Goal: Task Accomplishment & Management: Manage account settings

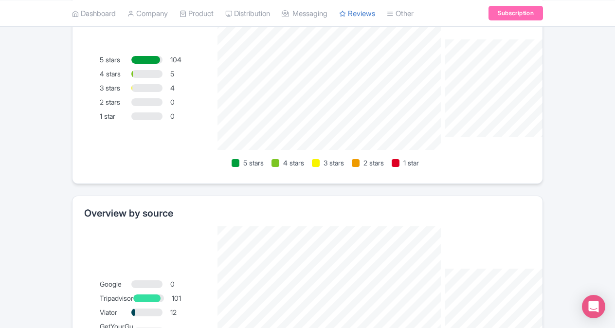
scroll to position [712, 0]
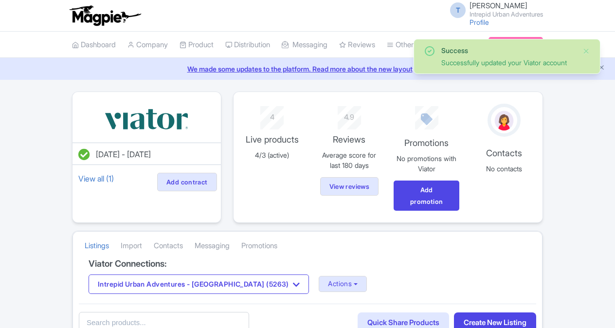
scroll to position [97, 0]
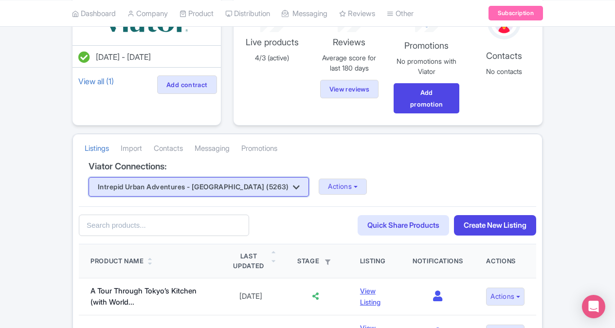
click at [248, 184] on button "Intrepid Urban Adventures - [GEOGRAPHIC_DATA] (5263)" at bounding box center [199, 186] width 221 height 19
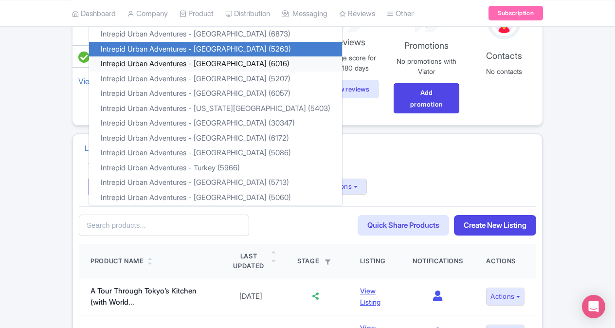
click at [243, 60] on link "Intrepid Urban Adventures - Kenya (6016)" at bounding box center [215, 63] width 253 height 15
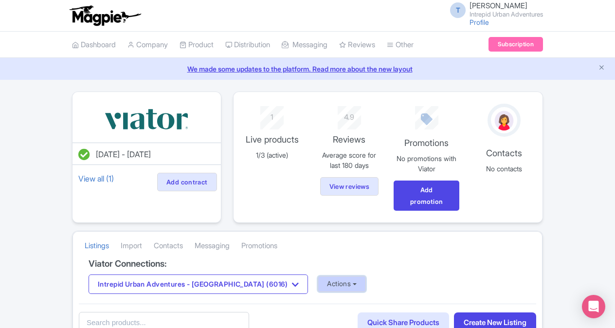
click at [318, 285] on button "Actions" at bounding box center [342, 284] width 48 height 16
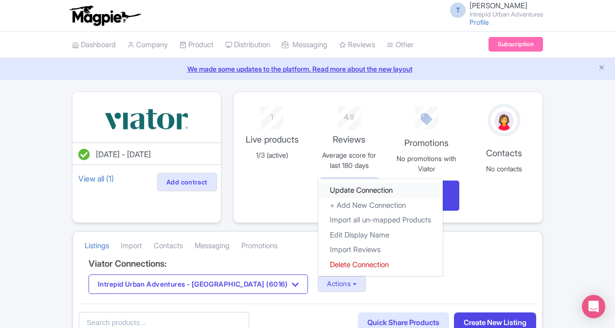
click at [323, 191] on link "Update Connection" at bounding box center [380, 190] width 125 height 15
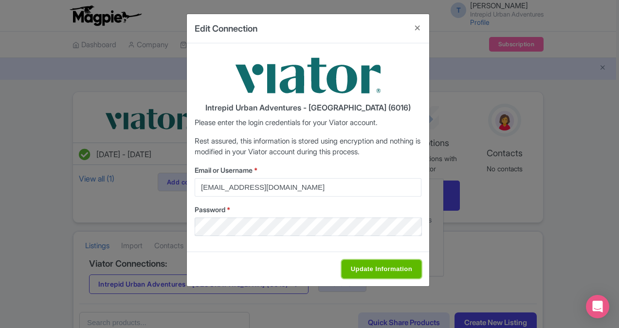
click at [361, 264] on input "Update Information" at bounding box center [382, 269] width 80 height 19
type input "Saving..."
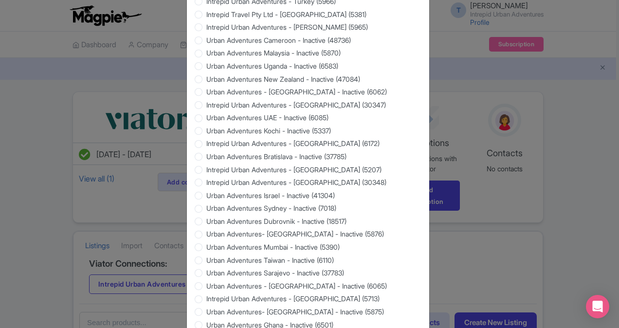
scroll to position [930, 0]
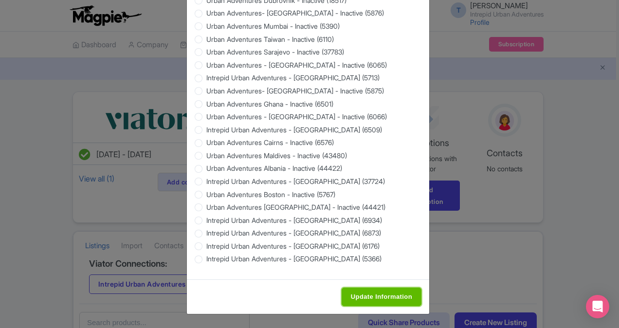
click at [367, 299] on input "Update Information" at bounding box center [382, 297] width 80 height 19
type input "Saving..."
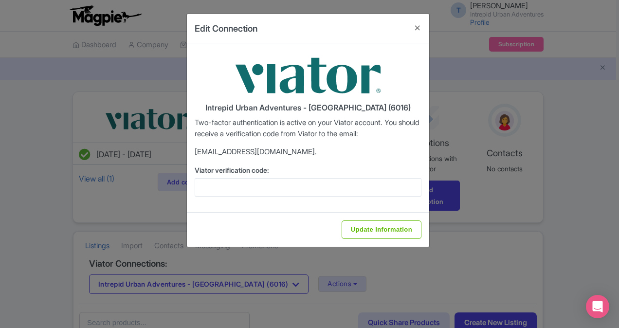
scroll to position [0, 0]
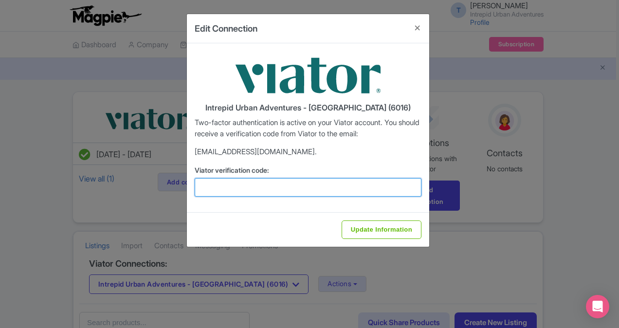
click at [240, 193] on input "Viator verification code:" at bounding box center [308, 187] width 227 height 19
paste input "920399"
type input "920399"
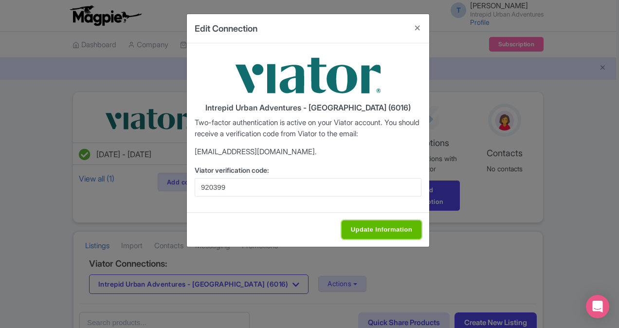
click at [357, 221] on input "Update Information" at bounding box center [382, 230] width 80 height 19
type input "Saving..."
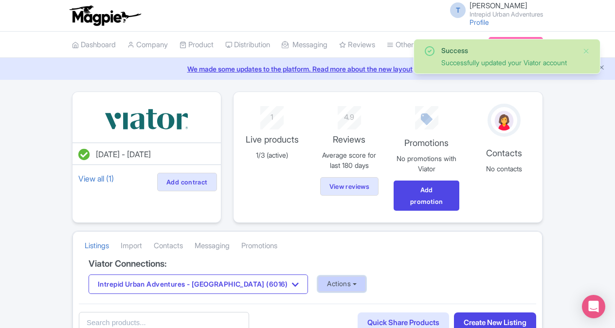
click at [318, 286] on button "Actions" at bounding box center [342, 284] width 48 height 16
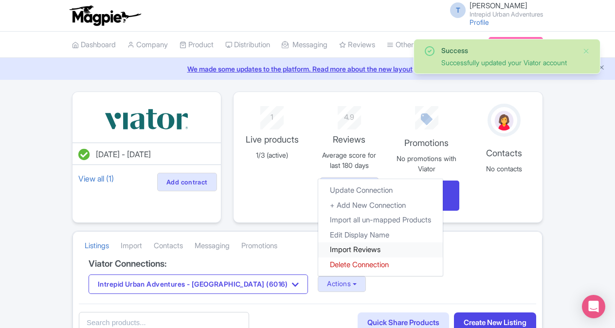
click at [318, 251] on link "Import Reviews" at bounding box center [380, 249] width 125 height 15
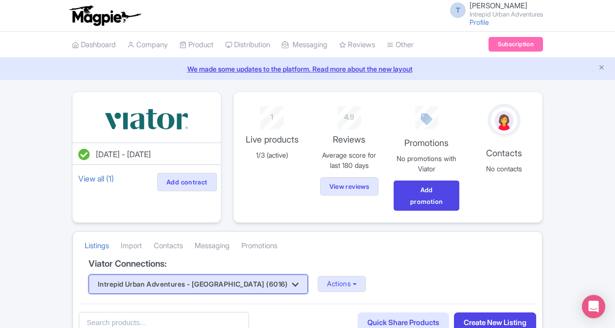
click at [230, 286] on button "Intrepid Urban Adventures - [GEOGRAPHIC_DATA] (6016)" at bounding box center [199, 284] width 220 height 19
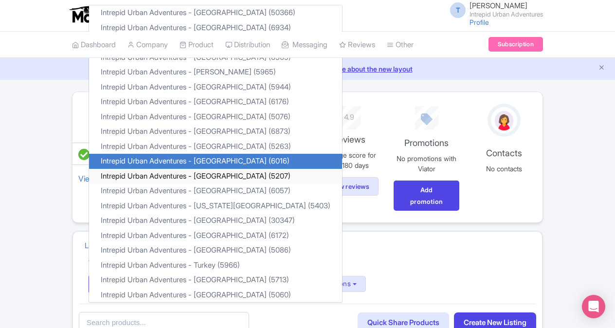
click at [251, 180] on link "Intrepid Urban Adventures - [GEOGRAPHIC_DATA] (5207)" at bounding box center [215, 175] width 253 height 15
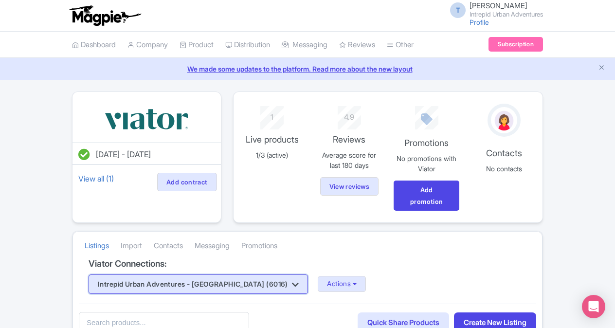
click at [246, 282] on button "Intrepid Urban Adventures - [GEOGRAPHIC_DATA] (6016)" at bounding box center [199, 284] width 220 height 19
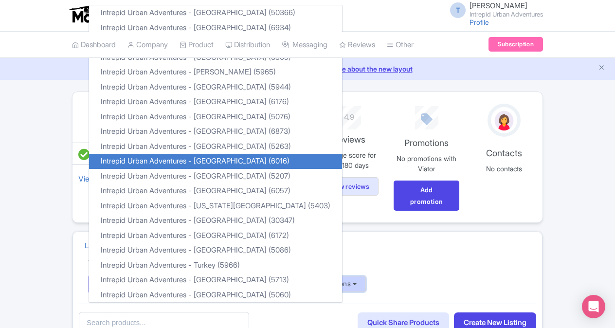
click at [318, 288] on button "Actions" at bounding box center [342, 284] width 48 height 16
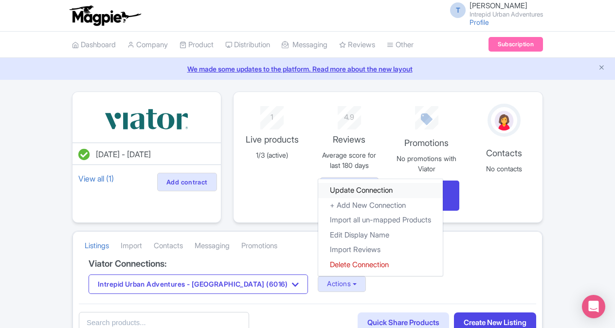
click at [339, 188] on link "Update Connection" at bounding box center [380, 190] width 125 height 15
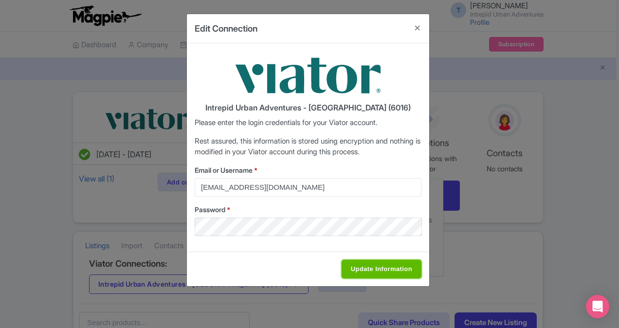
click at [402, 273] on input "Update Information" at bounding box center [382, 269] width 80 height 19
type input "Saving..."
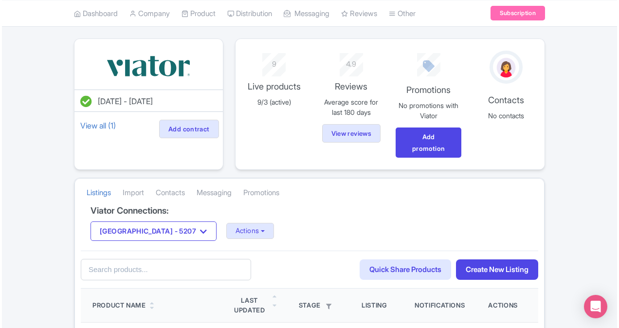
scroll to position [86, 0]
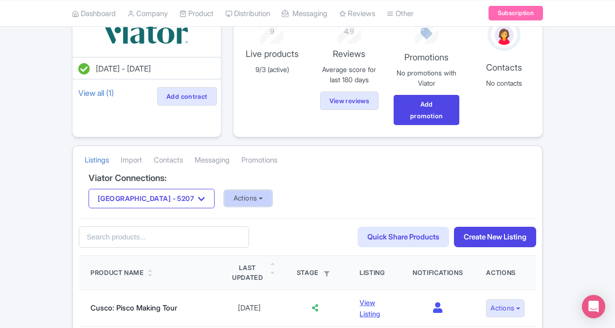
click at [234, 193] on button "Actions" at bounding box center [248, 198] width 48 height 16
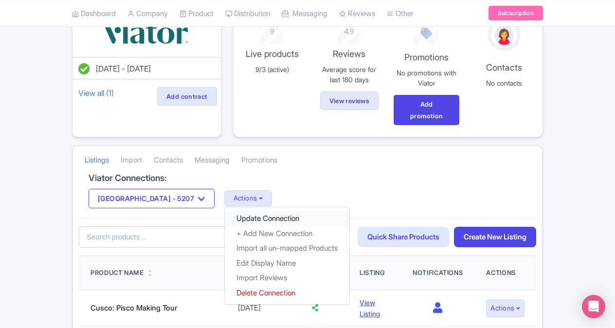
click at [237, 217] on link "Update Connection" at bounding box center [287, 218] width 125 height 15
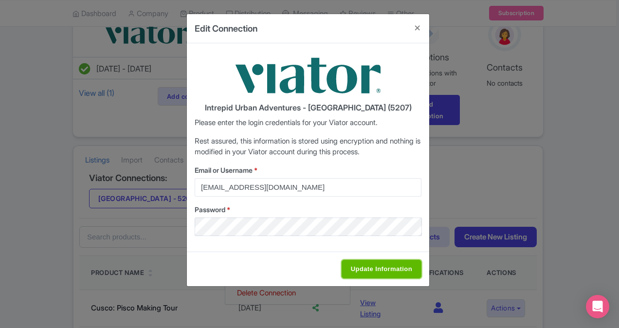
click at [358, 272] on input "Update Information" at bounding box center [382, 269] width 80 height 19
type input "Saving..."
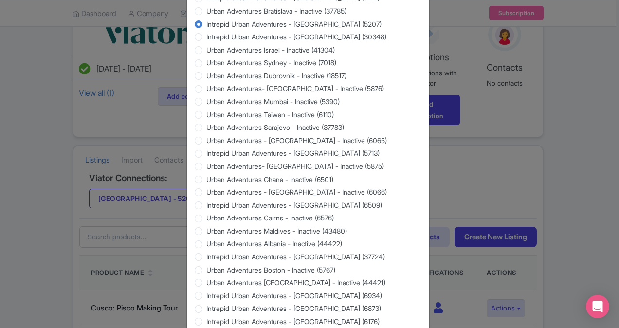
scroll to position [930, 0]
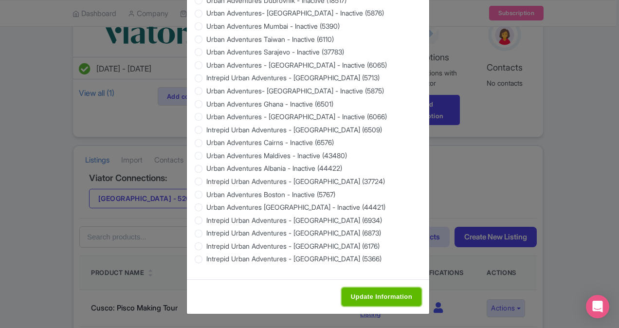
click at [366, 302] on input "Update Information" at bounding box center [382, 297] width 80 height 19
type input "Saving..."
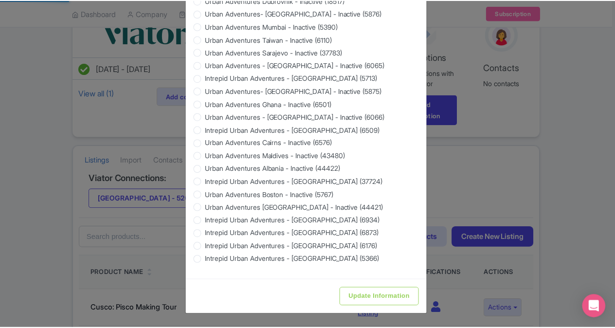
scroll to position [0, 0]
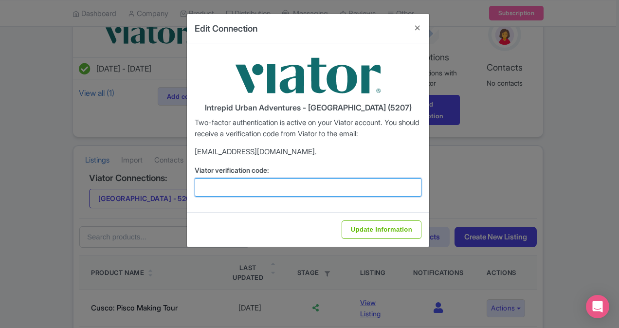
click at [231, 184] on input "Viator verification code:" at bounding box center [308, 187] width 227 height 19
paste input "188715"
type input "188715"
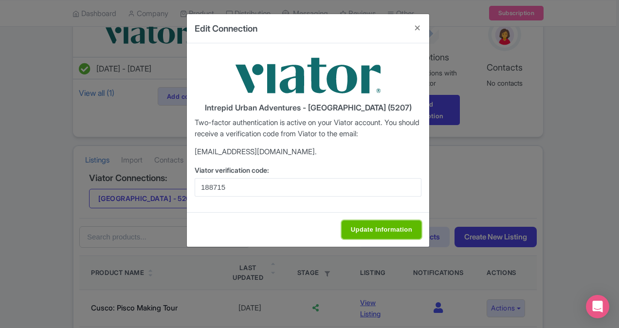
click at [375, 223] on input "Update Information" at bounding box center [382, 230] width 80 height 19
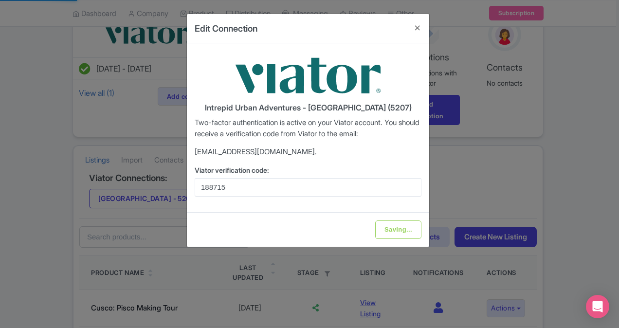
type input "Update Information"
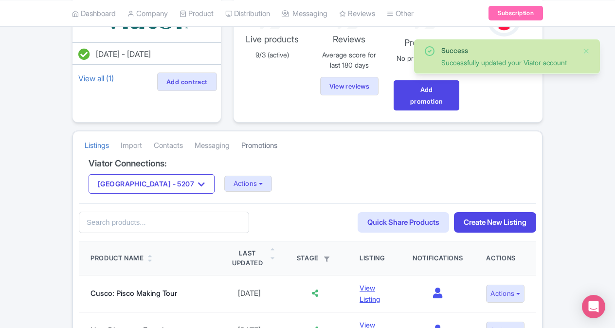
scroll to position [101, 0]
click at [227, 175] on button "Actions" at bounding box center [248, 183] width 48 height 16
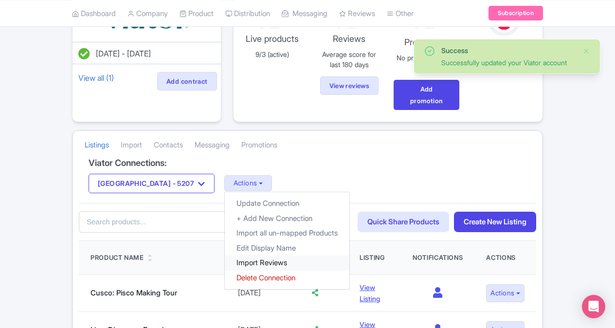
click at [250, 264] on link "Import Reviews" at bounding box center [287, 263] width 125 height 15
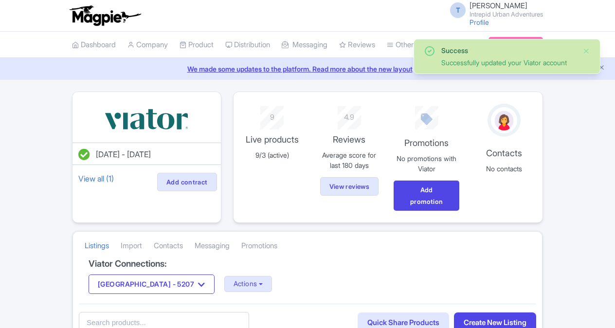
scroll to position [101, 0]
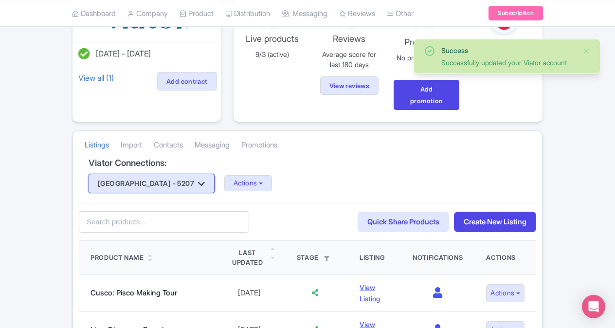
click at [127, 182] on button "Latin America - 5207" at bounding box center [152, 183] width 126 height 19
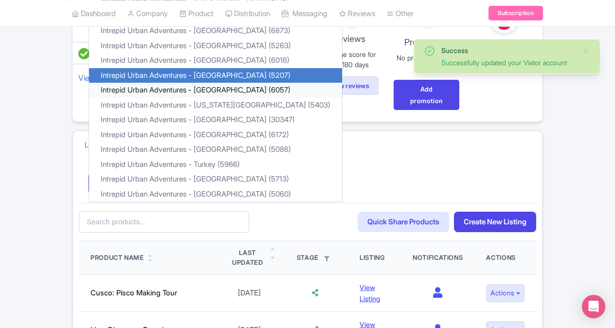
click at [181, 87] on link "Intrepid Urban Adventures - [GEOGRAPHIC_DATA] (6057)" at bounding box center [215, 90] width 253 height 15
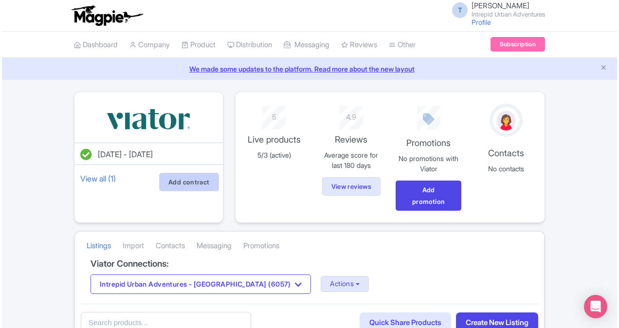
scroll to position [93, 0]
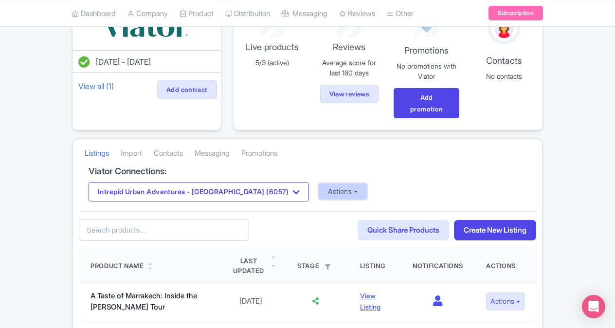
click at [319, 186] on button "Actions" at bounding box center [343, 192] width 48 height 16
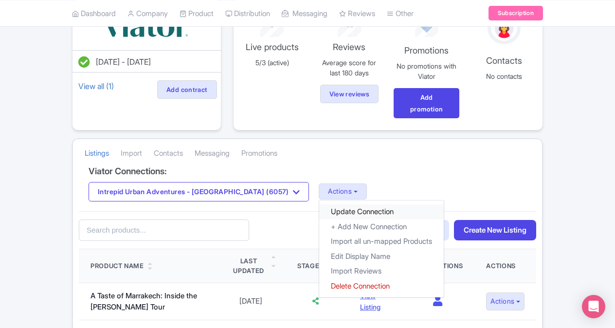
click at [319, 212] on link "Update Connection" at bounding box center [381, 212] width 125 height 15
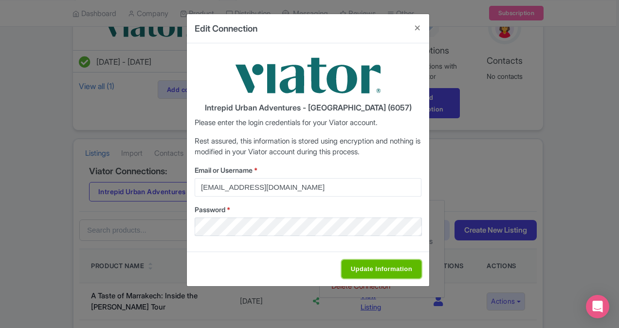
click at [381, 266] on input "Update Information" at bounding box center [382, 269] width 80 height 19
type input "Saving..."
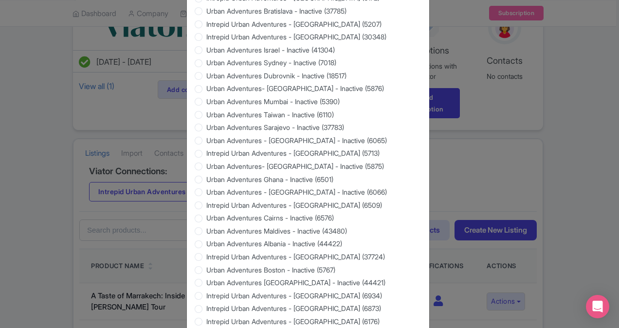
scroll to position [930, 0]
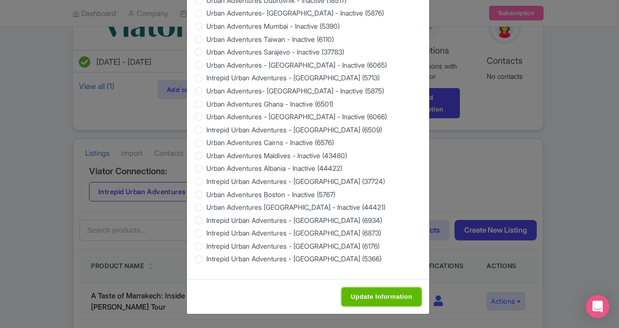
click at [386, 296] on input "Update Information" at bounding box center [382, 297] width 80 height 19
type input "Saving..."
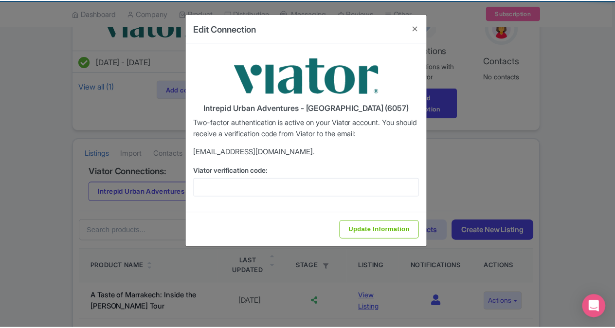
scroll to position [0, 0]
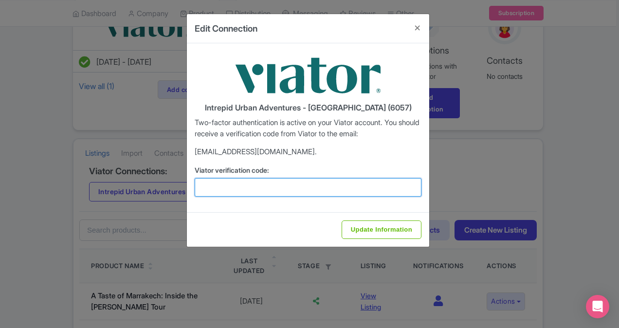
click at [251, 184] on input "Viator verification code:" at bounding box center [308, 187] width 227 height 19
paste input "514249"
type input "514249"
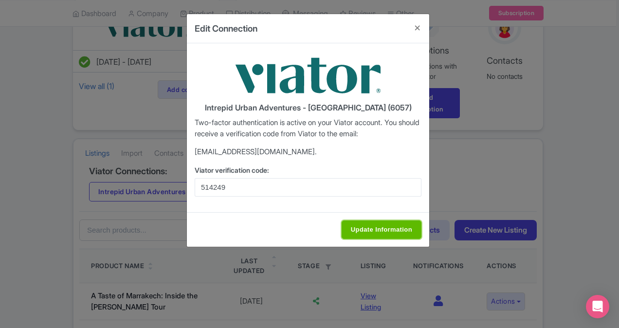
click at [376, 229] on input "Update Information" at bounding box center [382, 230] width 80 height 19
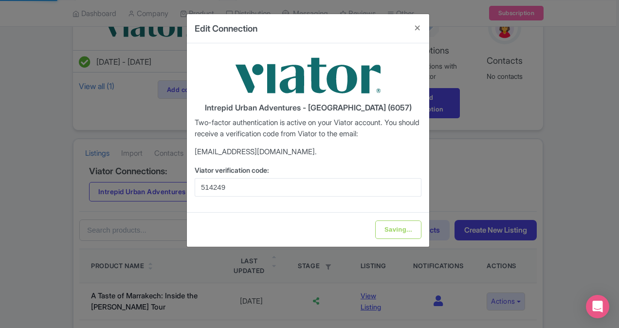
type input "Update Information"
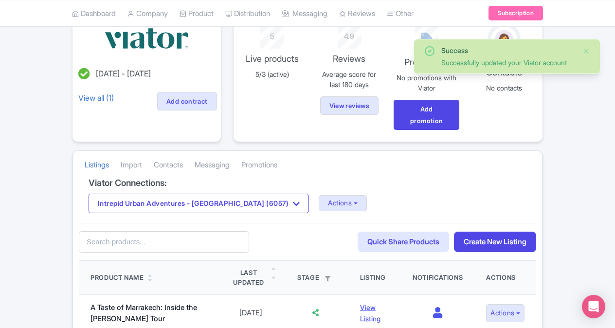
scroll to position [84, 0]
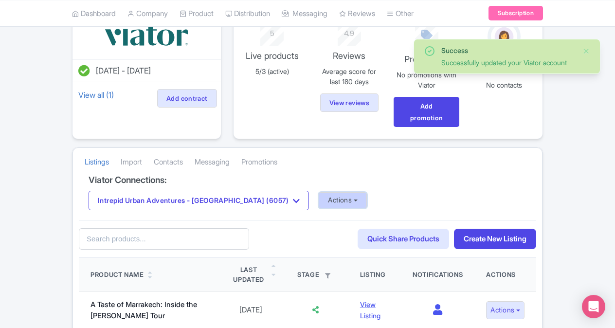
click at [319, 198] on button "Actions" at bounding box center [343, 200] width 48 height 16
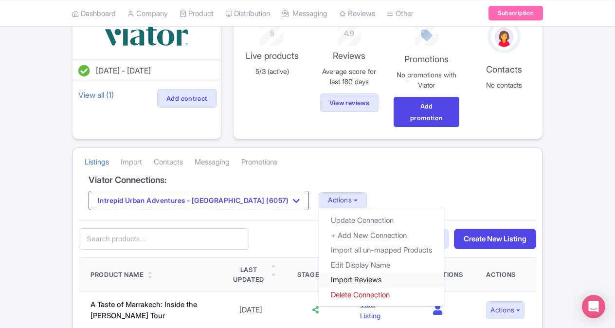
click at [319, 273] on link "Import Reviews" at bounding box center [381, 280] width 125 height 15
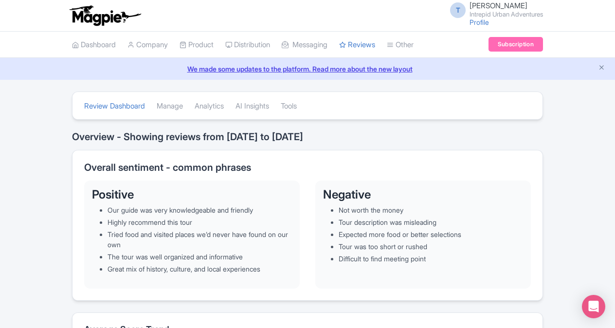
click at [38, 50] on div "Dashboard Company Product My Products Image Library Rate Sheets Distribution Ma…" at bounding box center [307, 45] width 615 height 27
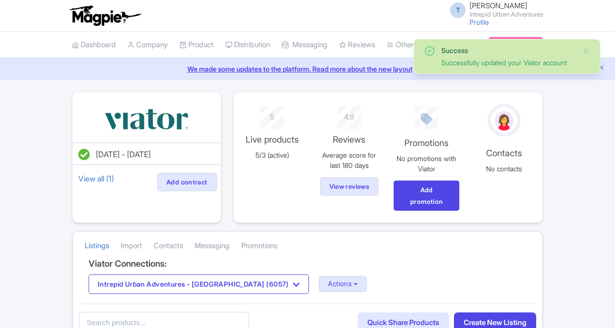
scroll to position [84, 0]
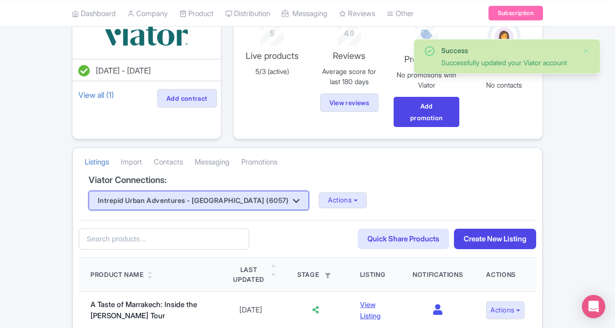
click at [222, 205] on button "Intrepid Urban Adventures - [GEOGRAPHIC_DATA] (6057)" at bounding box center [199, 200] width 221 height 19
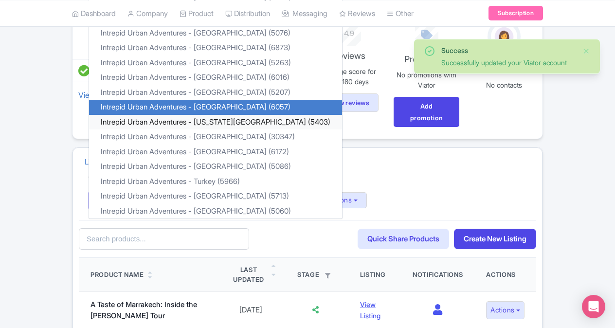
click at [239, 119] on link "Intrepid Urban Adventures - [US_STATE][GEOGRAPHIC_DATA] (5403)" at bounding box center [215, 121] width 253 height 15
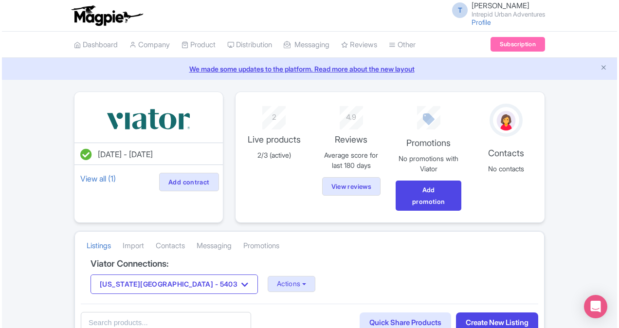
scroll to position [161, 0]
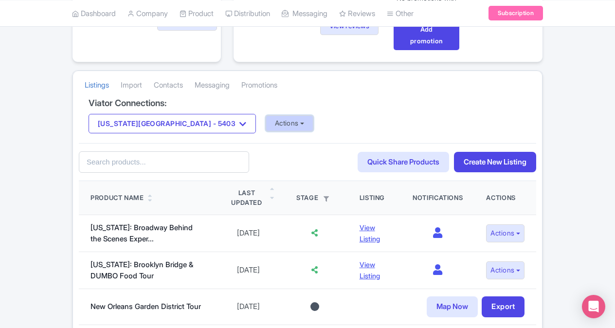
click at [266, 120] on button "Actions" at bounding box center [290, 123] width 48 height 16
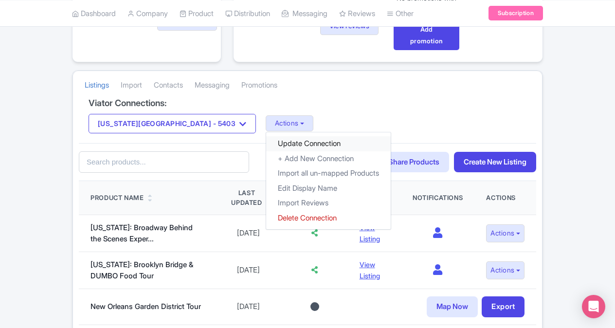
click at [266, 139] on link "Update Connection" at bounding box center [328, 143] width 125 height 15
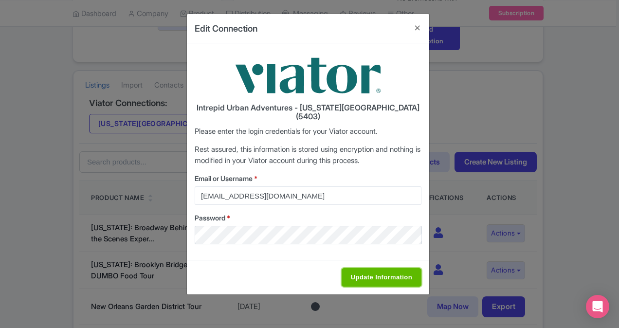
click at [366, 268] on input "Update Information" at bounding box center [382, 277] width 80 height 19
type input "Saving..."
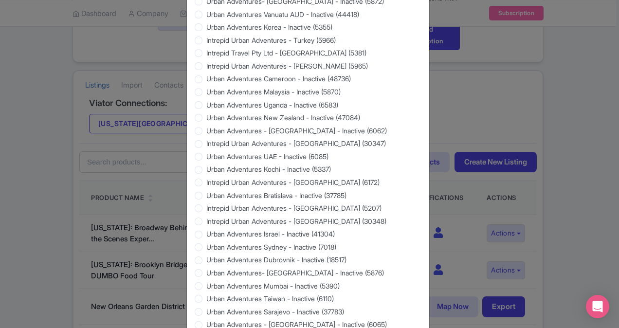
scroll to position [930, 0]
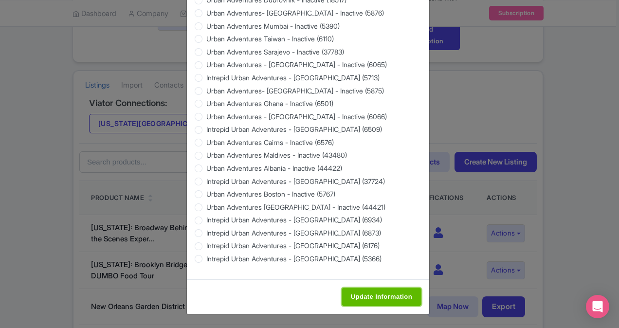
click at [377, 296] on input "Update Information" at bounding box center [382, 297] width 80 height 19
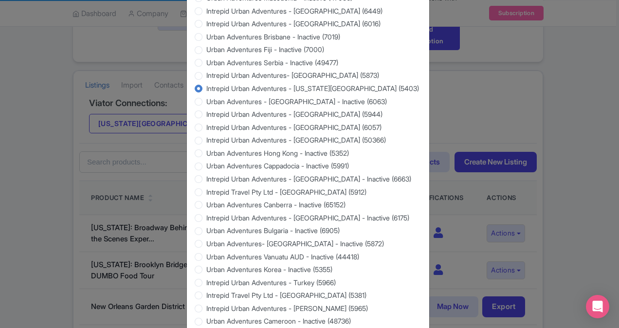
type input "Update Information"
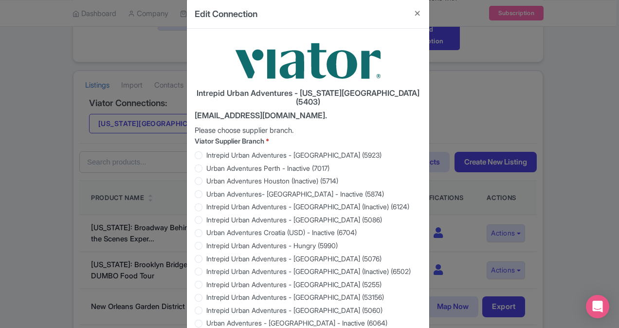
scroll to position [0, 0]
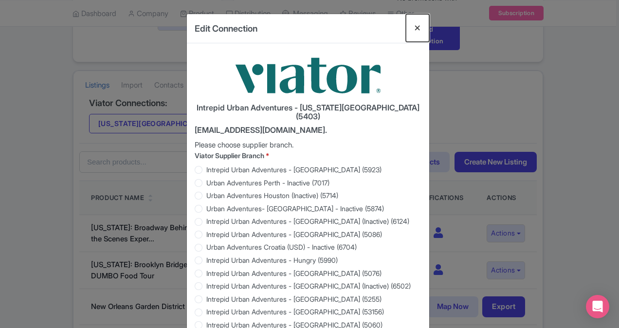
click at [422, 27] on button "Close" at bounding box center [417, 28] width 23 height 28
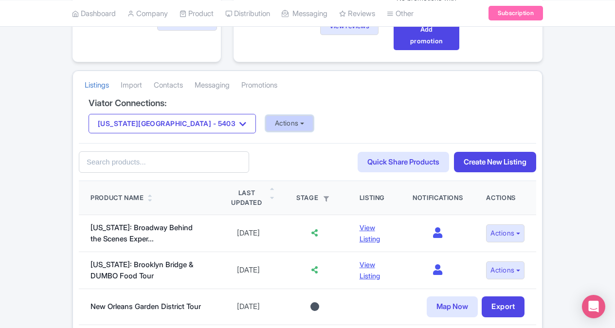
click at [266, 122] on button "Actions" at bounding box center [290, 123] width 48 height 16
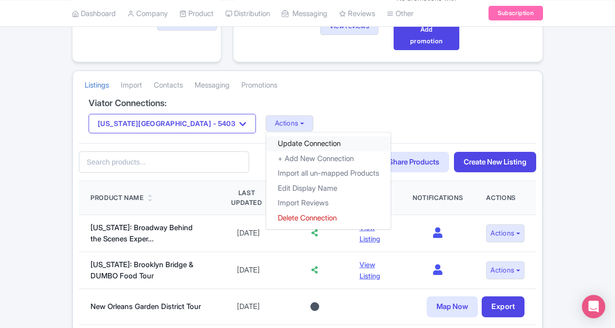
click at [266, 137] on link "Update Connection" at bounding box center [328, 143] width 125 height 15
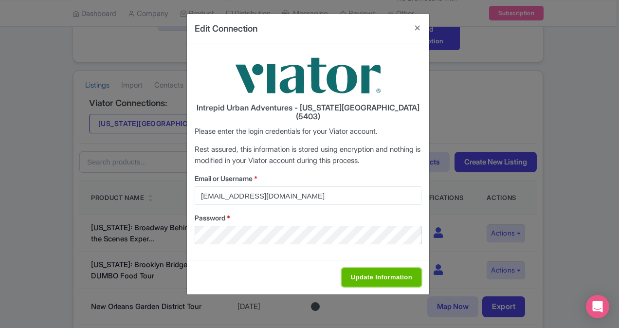
click at [404, 274] on input "Update Information" at bounding box center [382, 277] width 80 height 19
type input "Saving..."
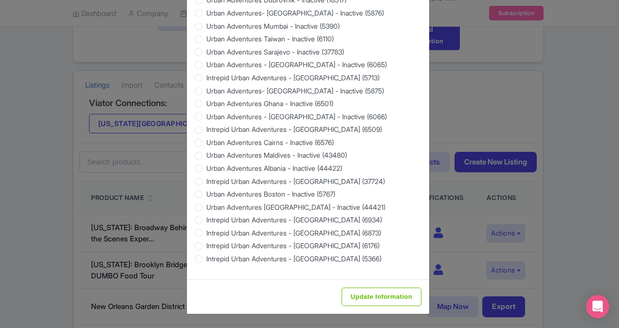
scroll to position [930, 0]
click at [360, 297] on input "Update Information" at bounding box center [382, 297] width 80 height 19
type input "Saving..."
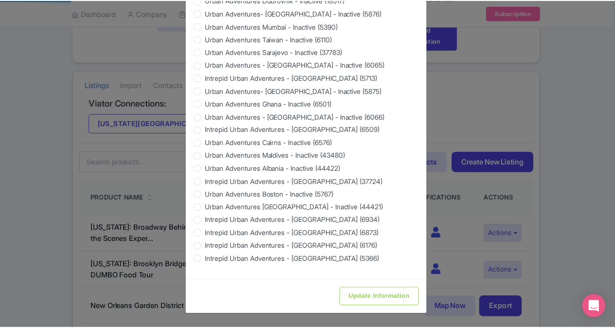
scroll to position [0, 0]
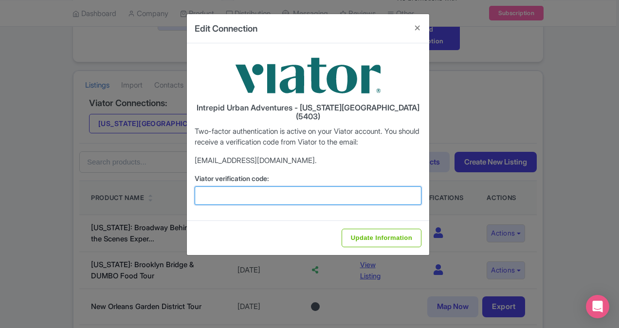
click at [270, 186] on input "Viator verification code:" at bounding box center [308, 195] width 227 height 19
paste input "367495"
type input "367495"
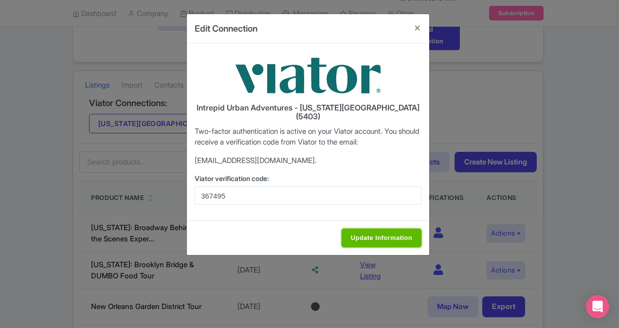
click at [359, 234] on input "Update Information" at bounding box center [382, 238] width 80 height 19
type input "Update Information"
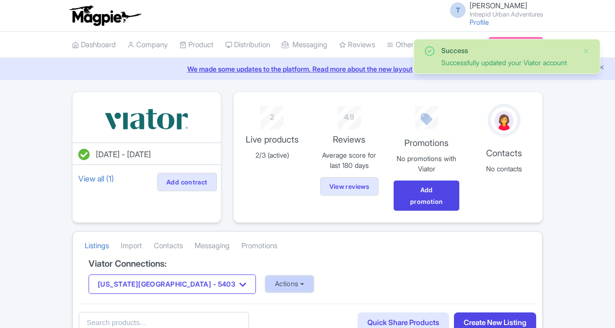
drag, startPoint x: 0, startPoint y: 0, endPoint x: 233, endPoint y: 281, distance: 365.2
click at [266, 281] on button "Actions" at bounding box center [290, 284] width 48 height 16
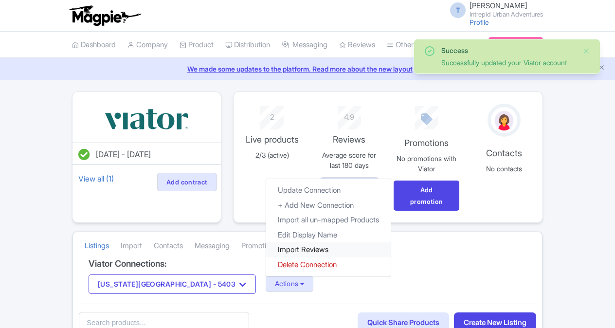
click at [266, 250] on link "Import Reviews" at bounding box center [328, 249] width 125 height 15
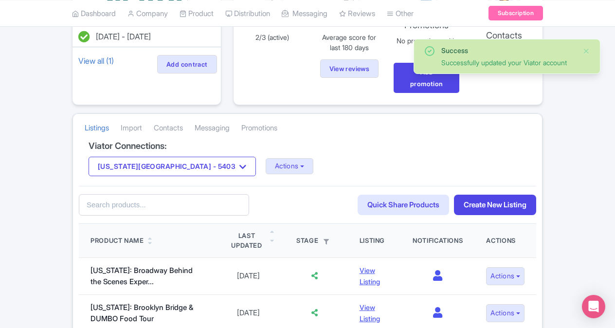
scroll to position [120, 0]
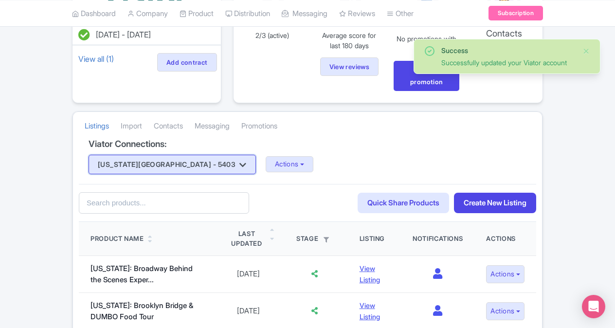
click at [154, 165] on button "[US_STATE][GEOGRAPHIC_DATA] - 5403" at bounding box center [172, 164] width 167 height 19
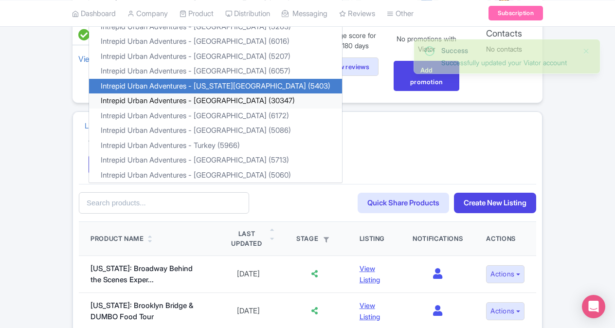
click at [195, 93] on link "Intrepid Urban Adventures - [GEOGRAPHIC_DATA] (30347)" at bounding box center [215, 100] width 253 height 15
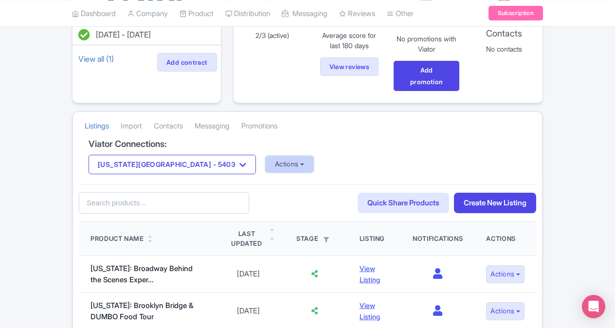
click at [266, 159] on button "Actions" at bounding box center [290, 164] width 48 height 16
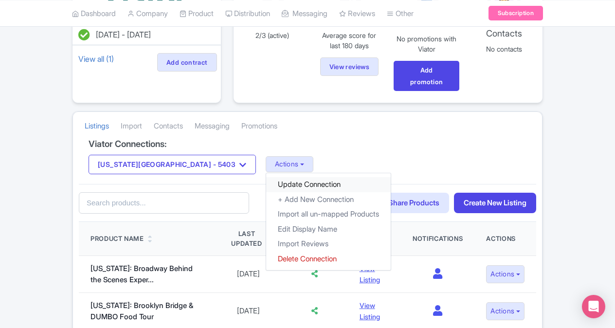
click at [266, 177] on link "Update Connection" at bounding box center [328, 184] width 125 height 15
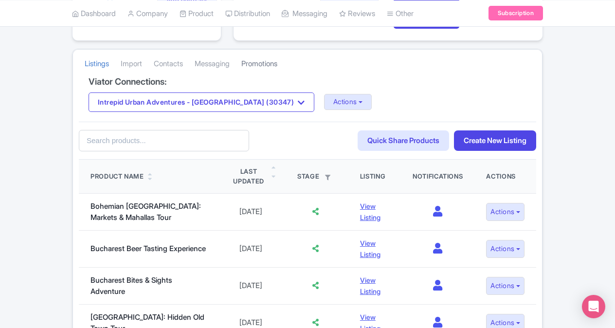
scroll to position [183, 0]
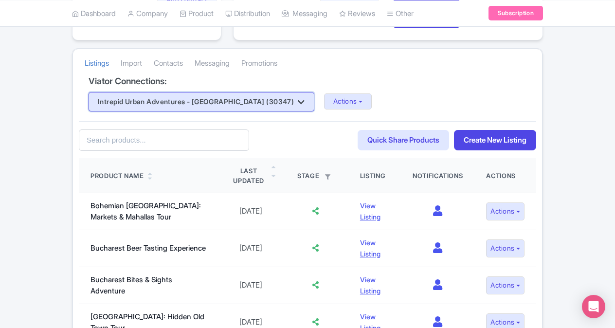
click at [222, 102] on button "Intrepid Urban Adventures - [GEOGRAPHIC_DATA] (30347)" at bounding box center [202, 101] width 226 height 19
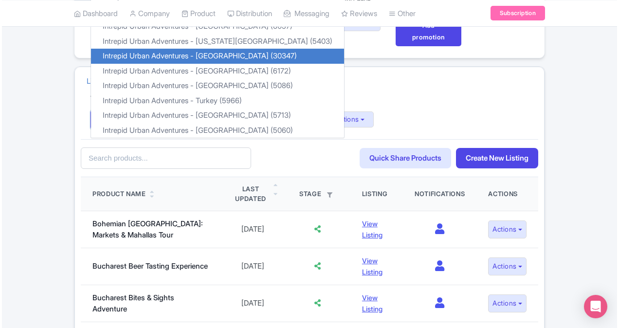
scroll to position [166, 0]
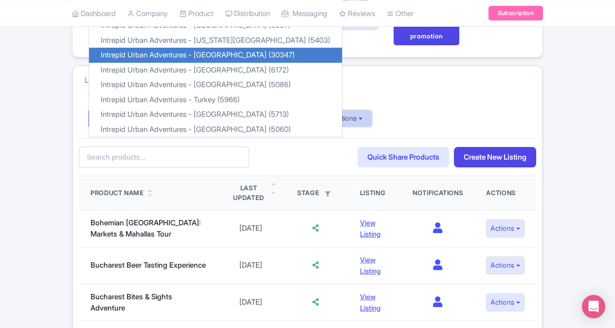
click at [324, 117] on button "Actions" at bounding box center [348, 119] width 48 height 16
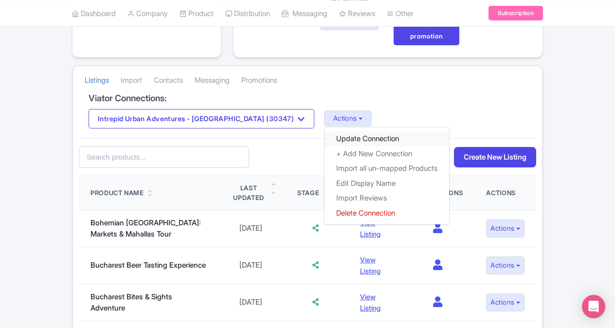
click at [334, 140] on link "Update Connection" at bounding box center [387, 138] width 125 height 15
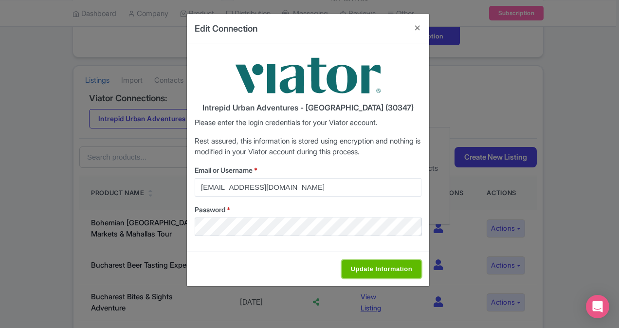
click at [392, 261] on input "Update Information" at bounding box center [382, 269] width 80 height 19
type input "Saving..."
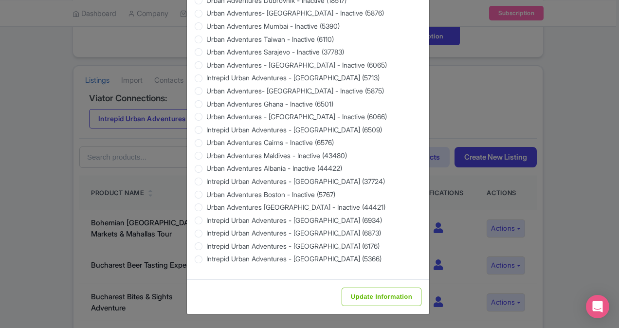
scroll to position [930, 0]
click at [366, 297] on input "Update Information" at bounding box center [382, 297] width 80 height 19
type input "Saving..."
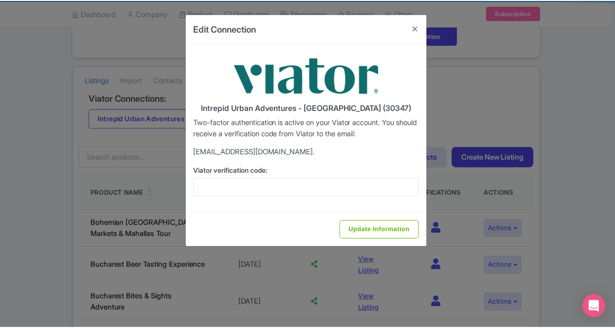
scroll to position [0, 0]
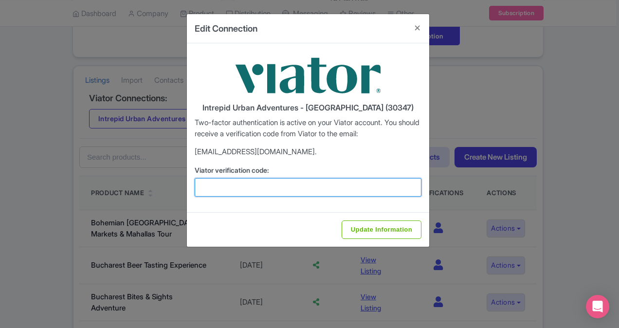
click at [224, 185] on input "Viator verification code:" at bounding box center [308, 187] width 227 height 19
paste input "946132"
type input "946132"
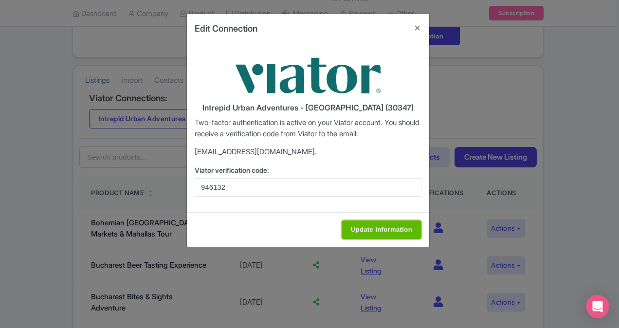
click at [406, 228] on input "Update Information" at bounding box center [382, 230] width 80 height 19
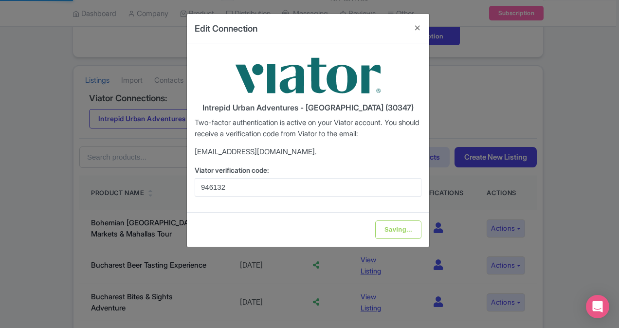
type input "Update Information"
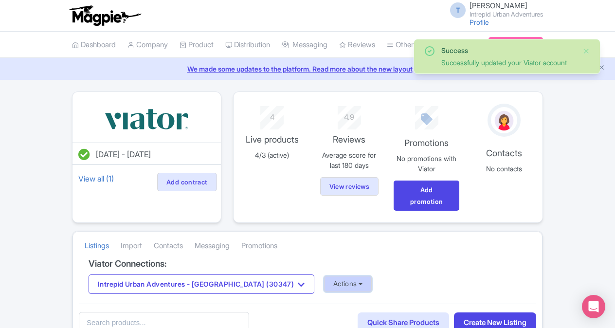
click at [324, 282] on button "Actions" at bounding box center [348, 284] width 48 height 16
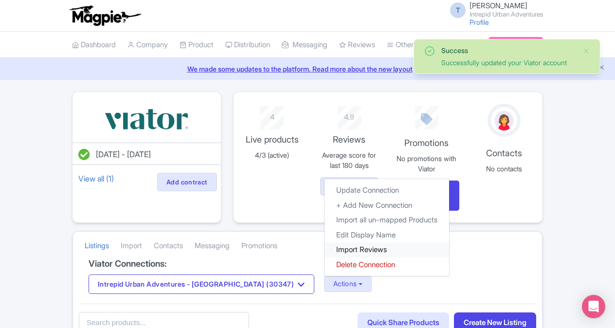
click at [339, 253] on link "Import Reviews" at bounding box center [387, 249] width 125 height 15
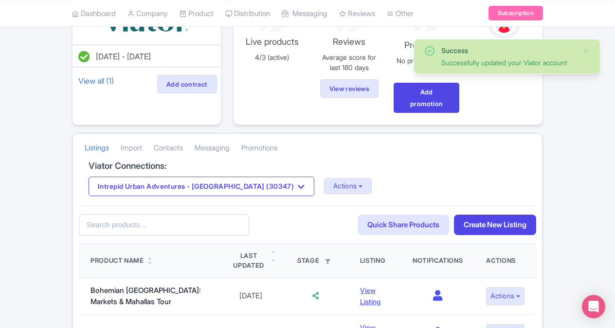
scroll to position [98, 0]
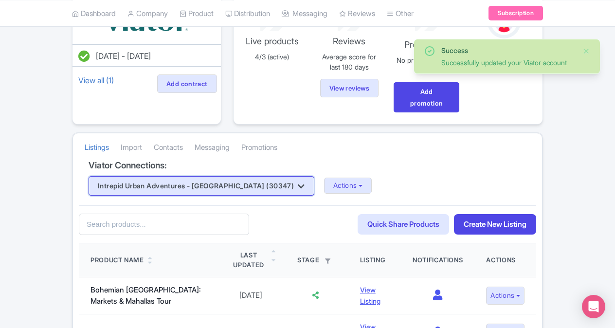
click at [164, 188] on button "Intrepid Urban Adventures - [GEOGRAPHIC_DATA] (30347)" at bounding box center [202, 185] width 226 height 19
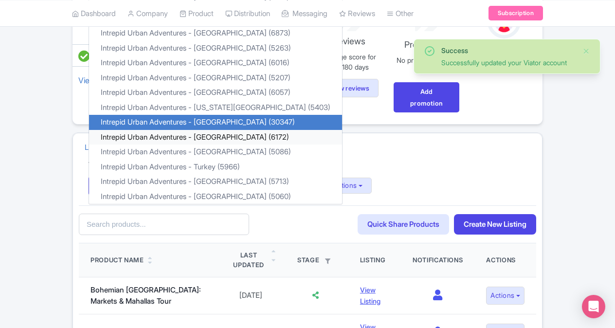
click at [203, 137] on link "Intrepid Urban Adventures - [GEOGRAPHIC_DATA] (6172)" at bounding box center [215, 137] width 253 height 15
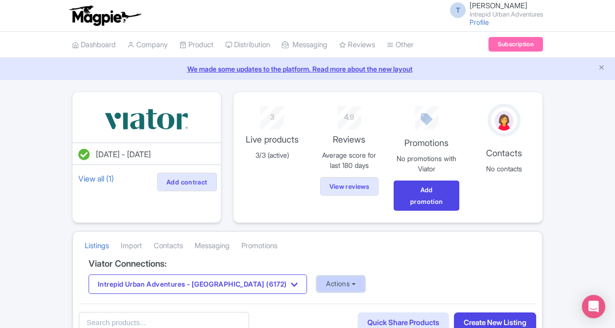
click at [317, 279] on button "Actions" at bounding box center [341, 284] width 48 height 16
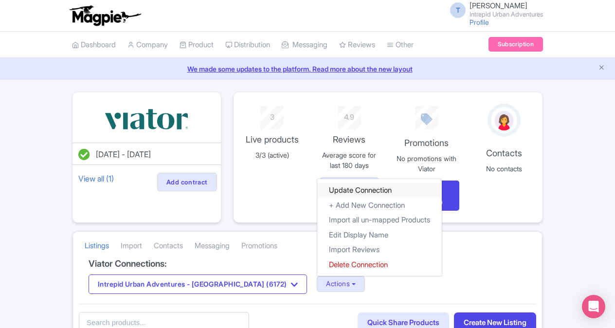
click at [330, 191] on link "Update Connection" at bounding box center [379, 190] width 125 height 15
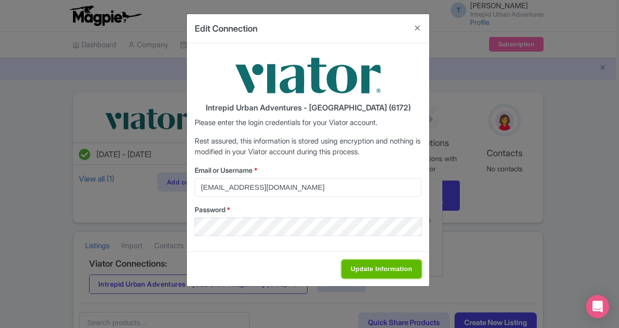
click at [372, 261] on input "Update Information" at bounding box center [382, 269] width 80 height 19
type input "Saving..."
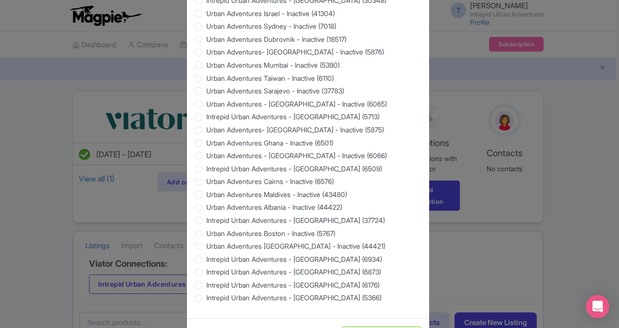
scroll to position [930, 0]
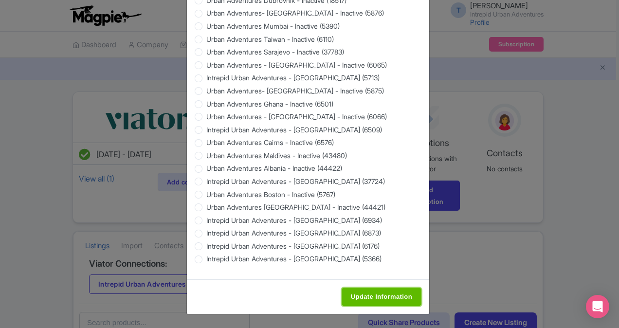
click at [351, 298] on input "Update Information" at bounding box center [382, 297] width 80 height 19
type input "Saving..."
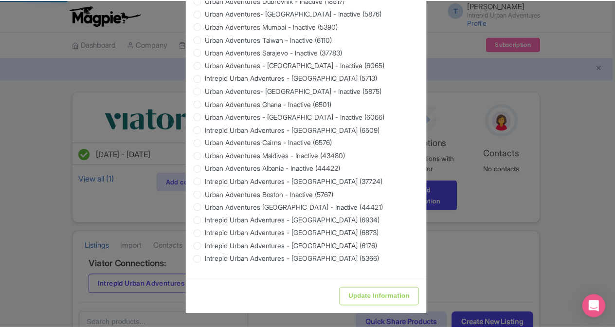
scroll to position [0, 0]
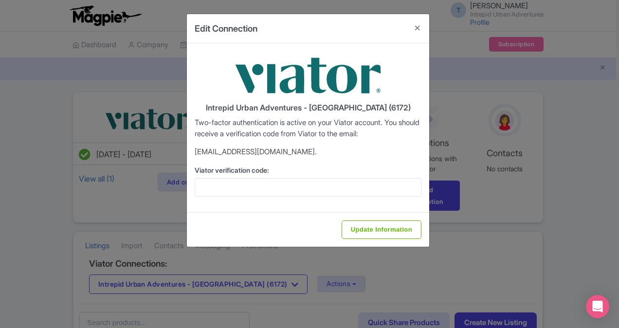
click at [263, 175] on div "Viator verification code:" at bounding box center [308, 181] width 227 height 32
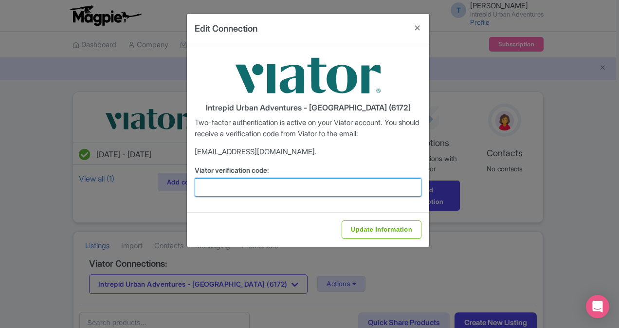
click at [252, 183] on input "Viator verification code:" at bounding box center [308, 187] width 227 height 19
paste input "553114"
type input "553114"
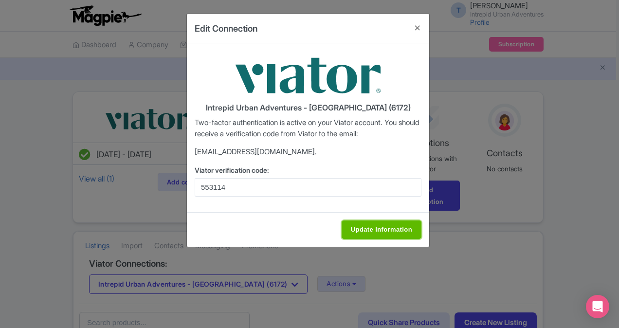
click at [355, 223] on input "Update Information" at bounding box center [382, 230] width 80 height 19
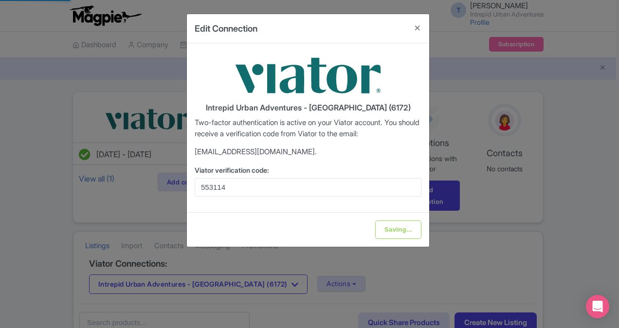
type input "Update Information"
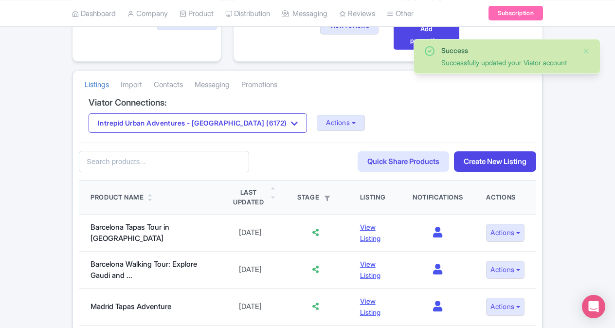
scroll to position [162, 0]
click at [317, 116] on button "Actions" at bounding box center [341, 122] width 48 height 16
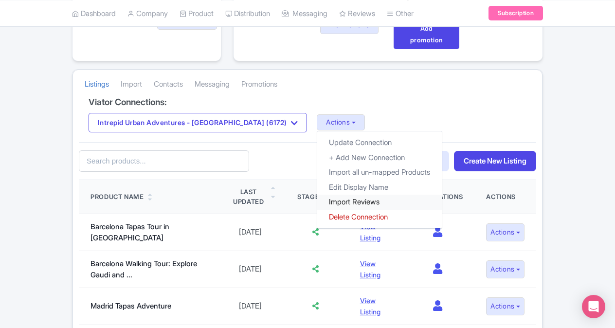
click at [317, 199] on link "Import Reviews" at bounding box center [379, 202] width 125 height 15
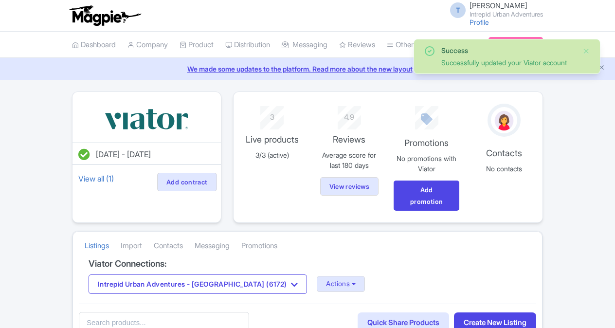
scroll to position [162, 0]
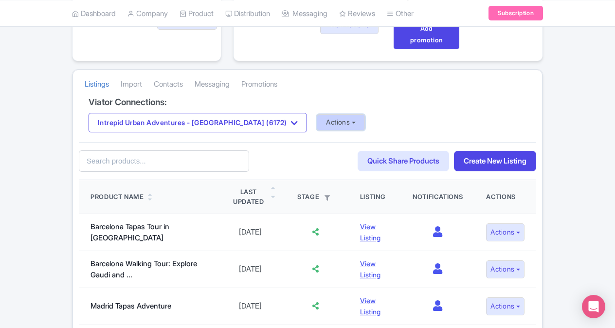
click at [317, 123] on button "Actions" at bounding box center [341, 122] width 48 height 16
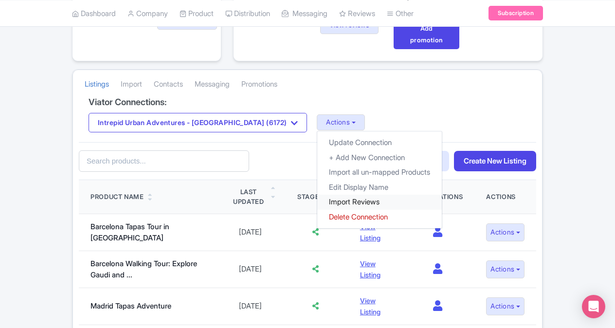
click at [317, 206] on link "Import Reviews" at bounding box center [379, 202] width 125 height 15
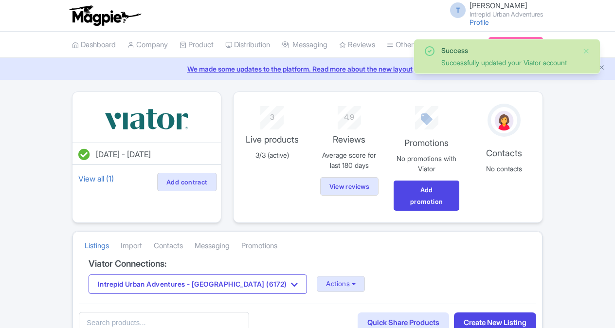
scroll to position [162, 0]
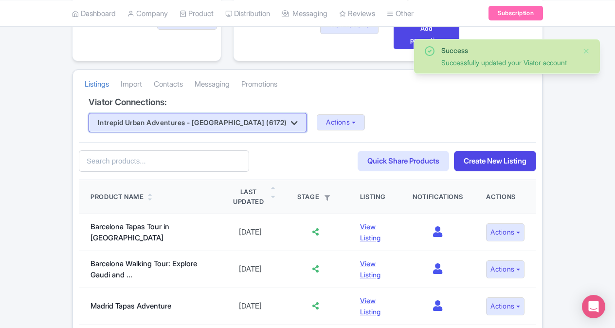
click at [220, 119] on button "Intrepid Urban Adventures - [GEOGRAPHIC_DATA] (6172)" at bounding box center [198, 122] width 219 height 19
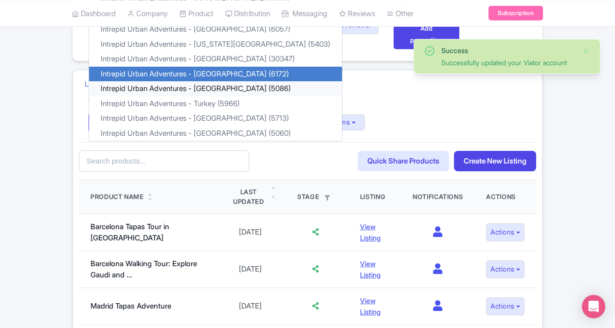
click at [235, 85] on link "Intrepid Urban Adventures - [GEOGRAPHIC_DATA] (5086)" at bounding box center [215, 88] width 253 height 15
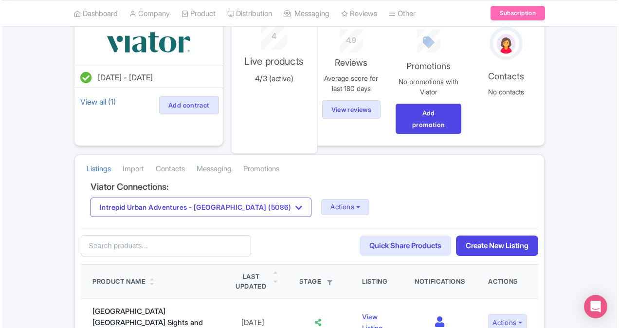
scroll to position [97, 0]
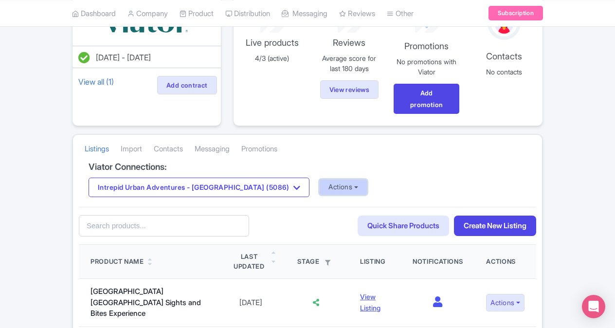
click at [319, 183] on button "Actions" at bounding box center [343, 187] width 48 height 16
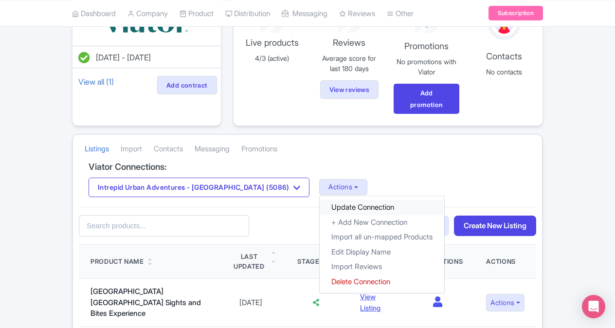
click at [320, 204] on link "Update Connection" at bounding box center [382, 207] width 125 height 15
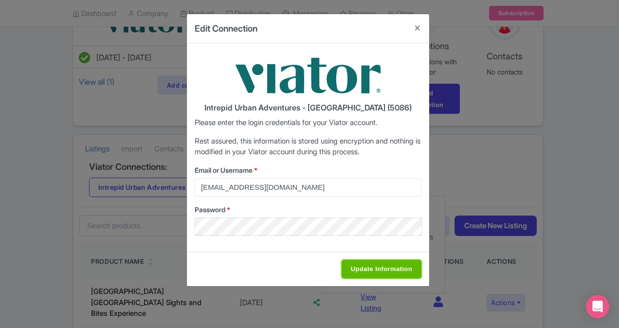
click at [388, 268] on input "Update Information" at bounding box center [382, 269] width 80 height 19
type input "Saving..."
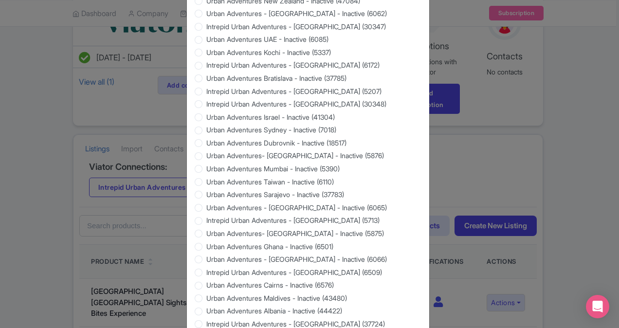
scroll to position [930, 0]
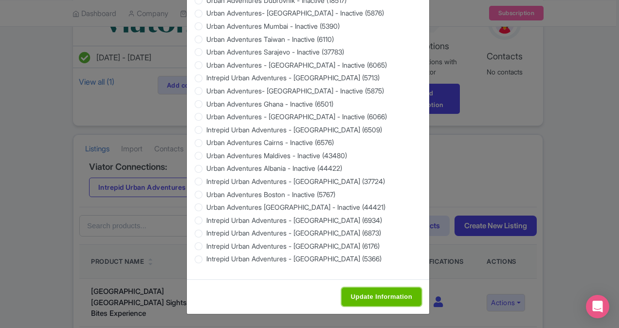
click at [368, 292] on input "Update Information" at bounding box center [382, 297] width 80 height 19
type input "Saving..."
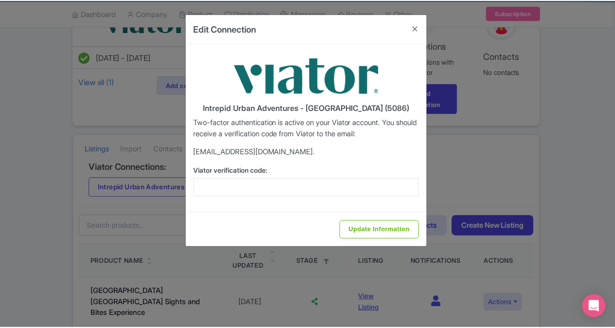
scroll to position [0, 0]
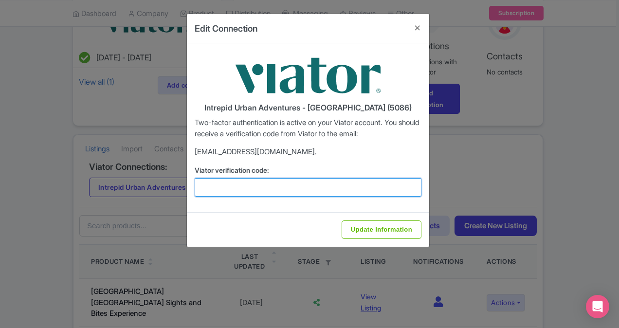
click at [278, 188] on input "Viator verification code:" at bounding box center [308, 187] width 227 height 19
paste input "182354"
type input "182354"
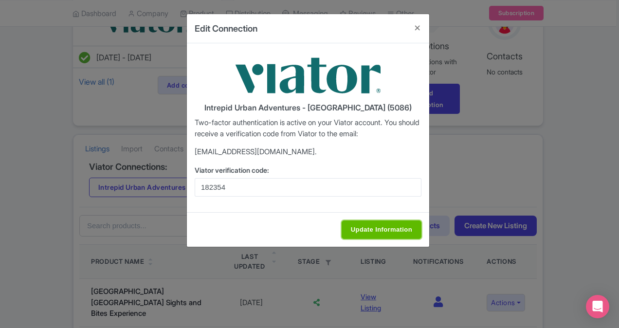
click at [381, 225] on input "Update Information" at bounding box center [382, 230] width 80 height 19
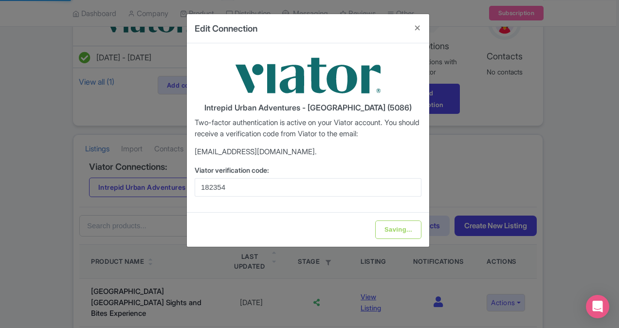
type input "Update Information"
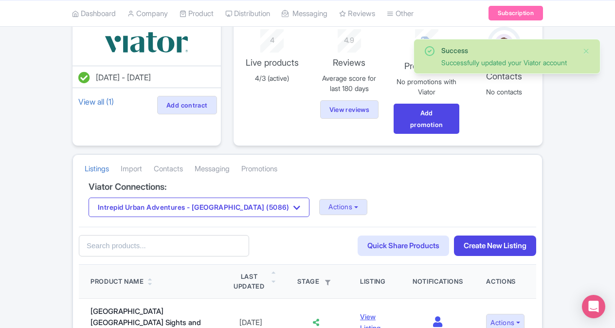
scroll to position [77, 0]
click at [319, 204] on button "Actions" at bounding box center [343, 207] width 48 height 16
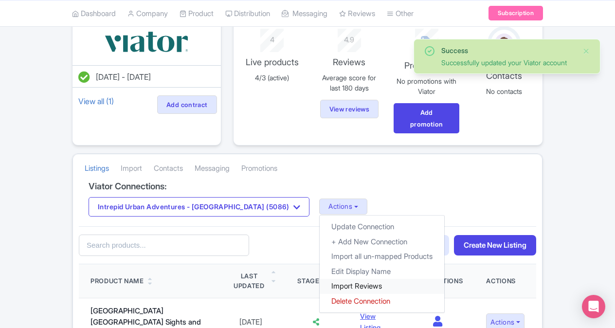
click at [320, 282] on link "Import Reviews" at bounding box center [382, 286] width 125 height 15
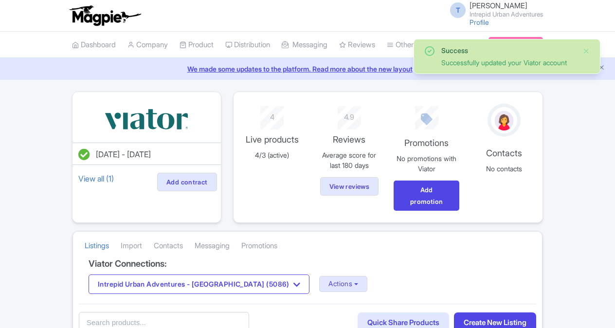
scroll to position [77, 0]
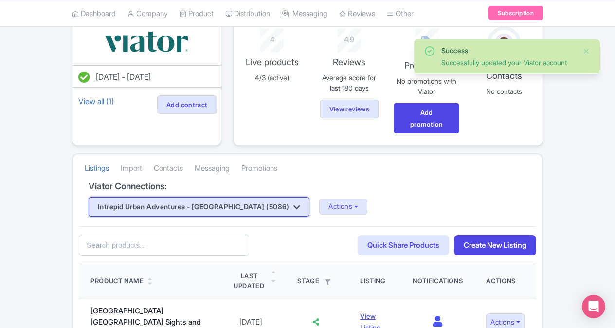
click at [211, 200] on button "Intrepid Urban Adventures - [GEOGRAPHIC_DATA] (5086)" at bounding box center [199, 206] width 221 height 19
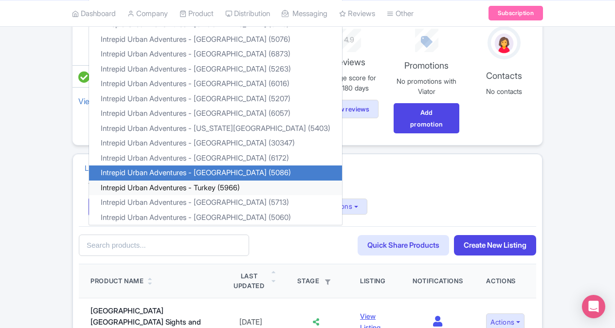
click at [227, 190] on link "Intrepid Urban Adventures - Turkey (5966)" at bounding box center [215, 187] width 253 height 15
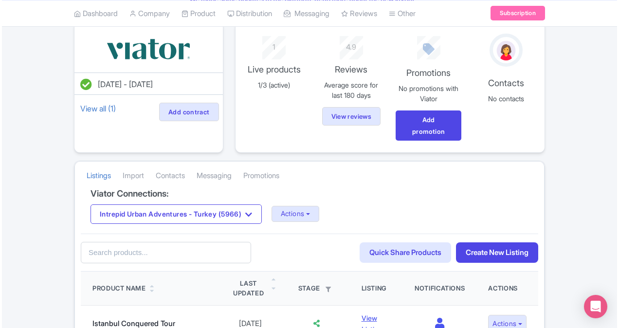
scroll to position [71, 0]
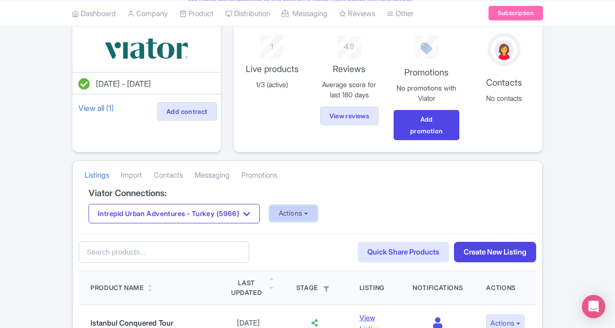
click at [296, 214] on button "Actions" at bounding box center [294, 213] width 48 height 16
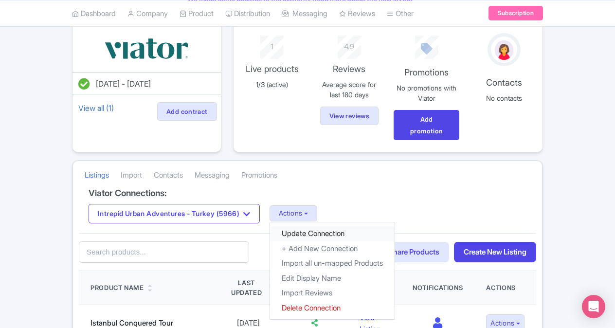
click at [310, 231] on link "Update Connection" at bounding box center [332, 233] width 125 height 15
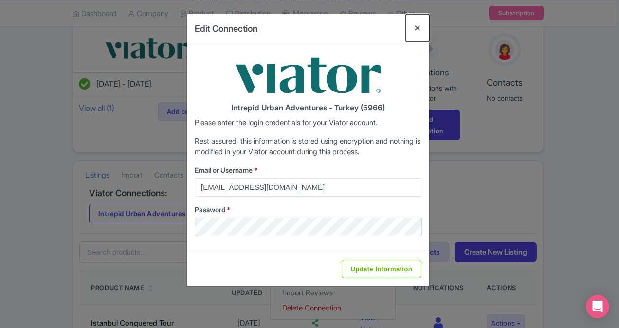
click at [415, 32] on button "Close" at bounding box center [417, 28] width 23 height 28
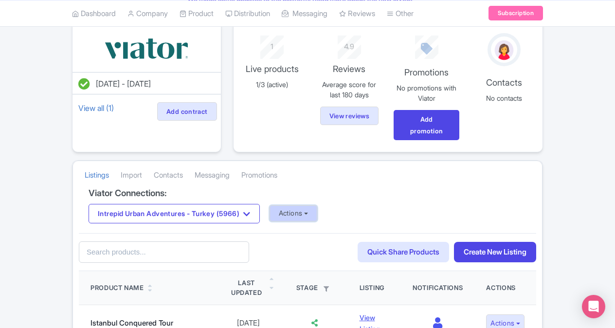
click at [299, 210] on button "Actions" at bounding box center [294, 213] width 48 height 16
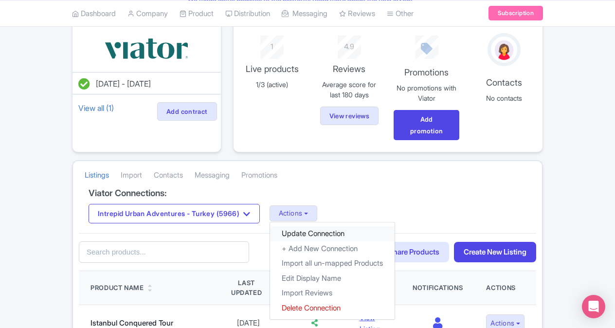
click at [326, 228] on link "Update Connection" at bounding box center [332, 233] width 125 height 15
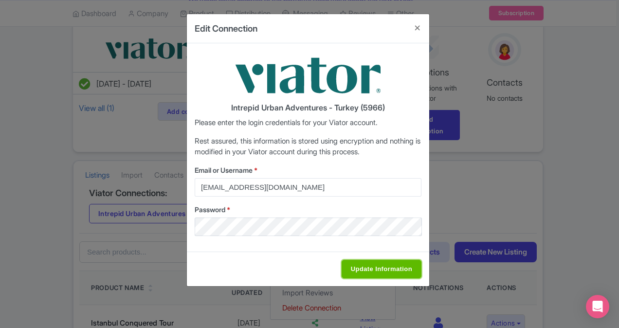
click at [383, 264] on input "Update Information" at bounding box center [382, 269] width 80 height 19
type input "Saving..."
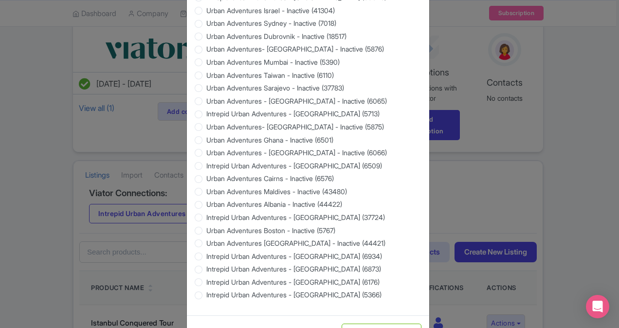
scroll to position [930, 0]
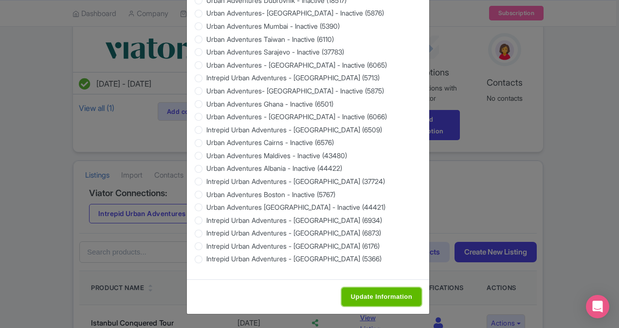
click at [362, 298] on input "Update Information" at bounding box center [382, 297] width 80 height 19
type input "Saving..."
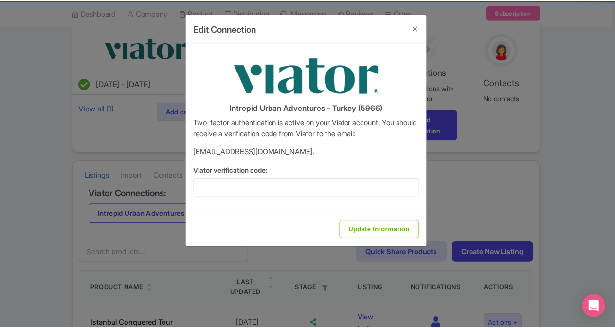
scroll to position [0, 0]
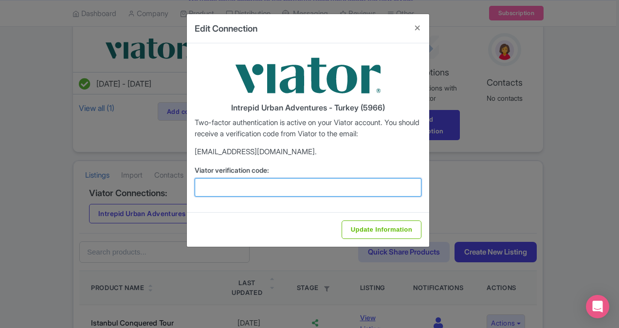
click at [250, 184] on input "Viator verification code:" at bounding box center [308, 187] width 227 height 19
paste input "705284"
type input "705284"
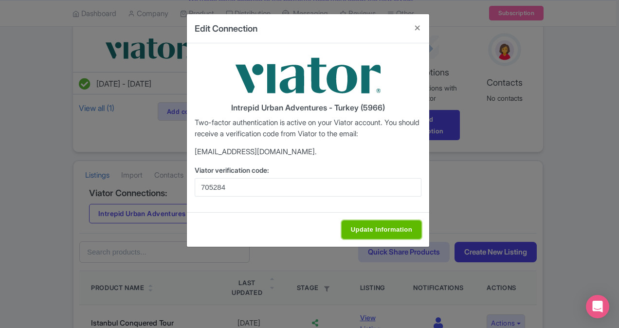
click at [359, 224] on input "Update Information" at bounding box center [382, 230] width 80 height 19
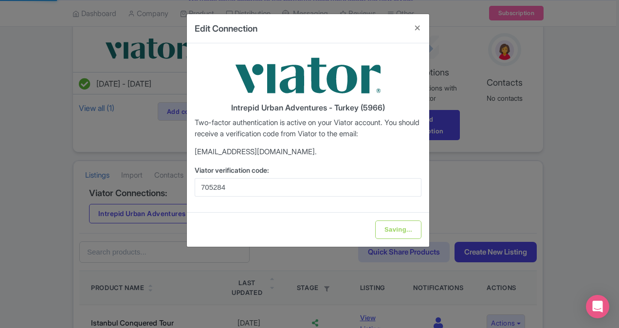
type input "Update Information"
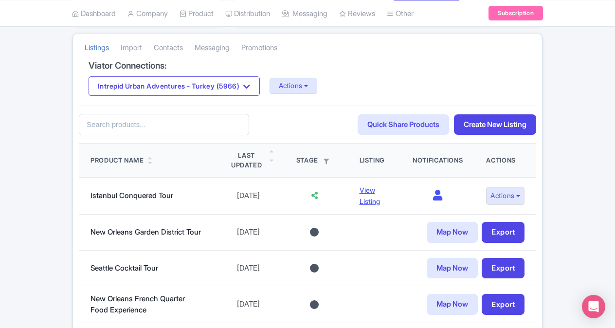
scroll to position [199, 0]
click at [305, 80] on button "Actions" at bounding box center [294, 85] width 48 height 16
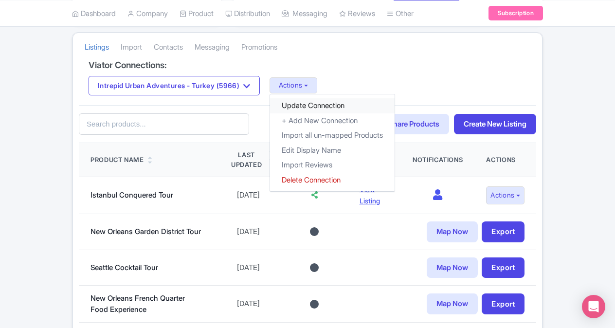
click at [320, 108] on link "Update Connection" at bounding box center [332, 105] width 125 height 15
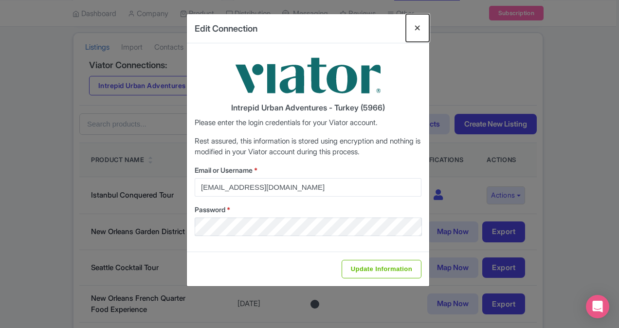
click at [420, 22] on button "Close" at bounding box center [417, 28] width 23 height 28
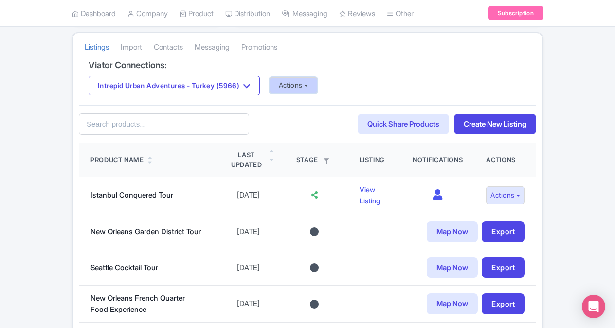
click at [310, 86] on button "Actions" at bounding box center [294, 85] width 48 height 16
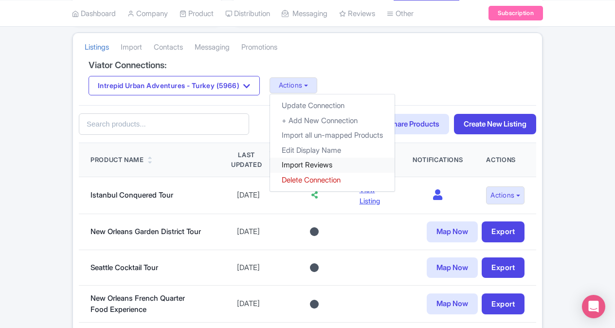
click at [298, 159] on link "Import Reviews" at bounding box center [332, 165] width 125 height 15
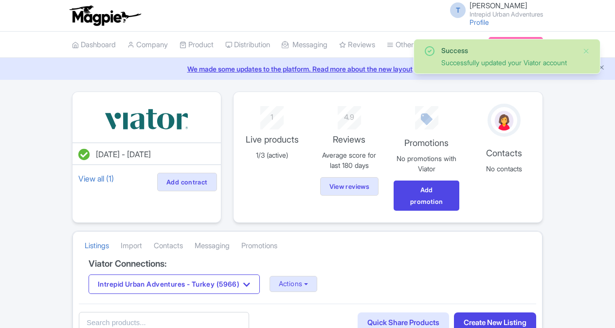
scroll to position [199, 0]
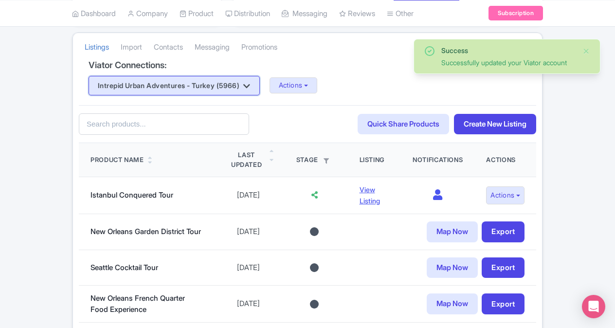
click at [245, 86] on button "Intrepid Urban Adventures - Turkey (5966)" at bounding box center [174, 85] width 171 height 19
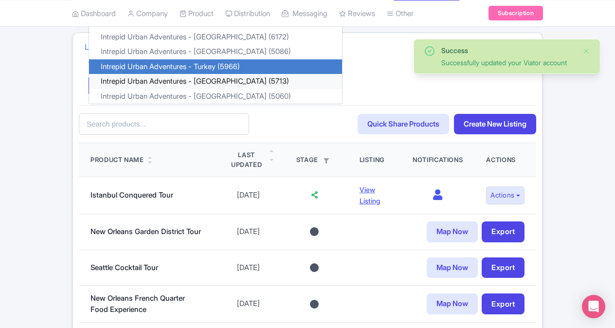
click at [222, 78] on link "Intrepid Urban Adventures - [GEOGRAPHIC_DATA] (5713)" at bounding box center [215, 81] width 253 height 15
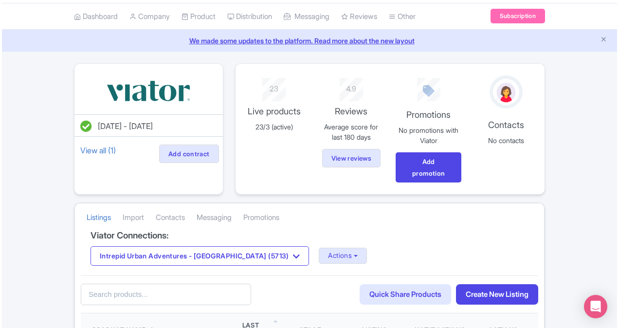
scroll to position [32, 0]
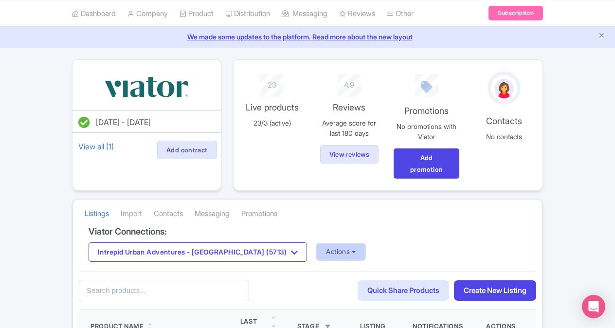
click at [317, 249] on button "Actions" at bounding box center [341, 252] width 48 height 16
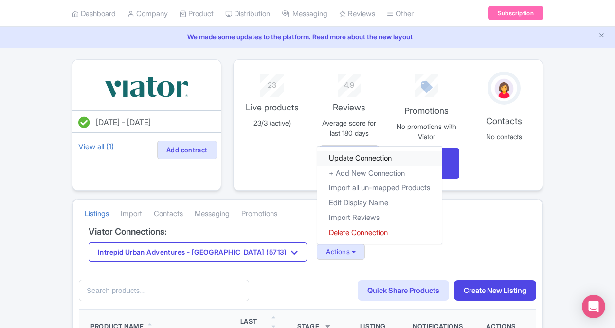
click at [317, 154] on link "Update Connection" at bounding box center [379, 158] width 125 height 15
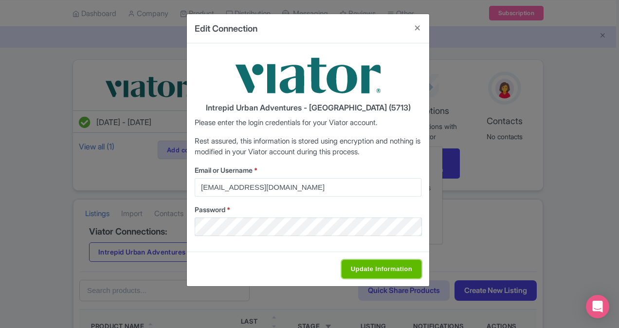
click at [361, 268] on input "Update Information" at bounding box center [382, 269] width 80 height 19
type input "Saving..."
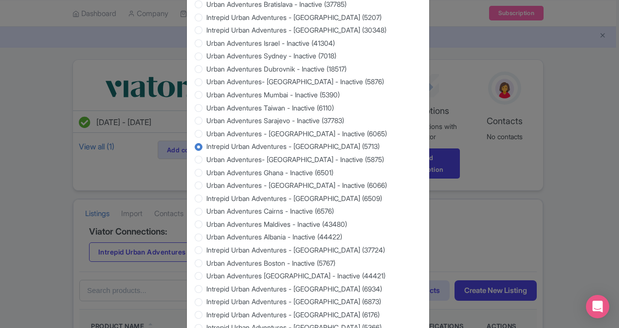
scroll to position [930, 0]
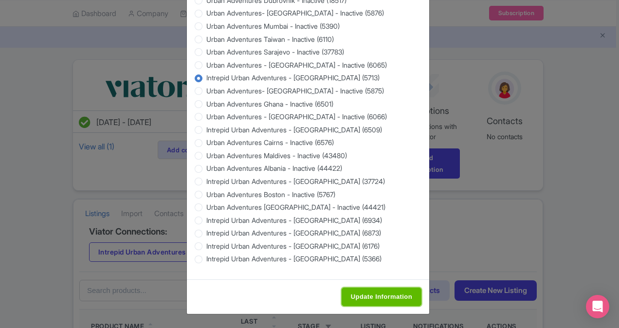
click at [370, 298] on input "Update Information" at bounding box center [382, 297] width 80 height 19
type input "Saving..."
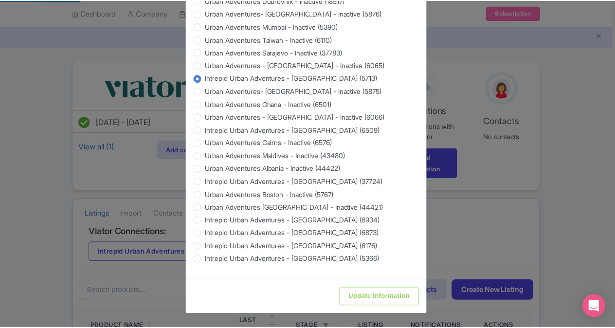
scroll to position [0, 0]
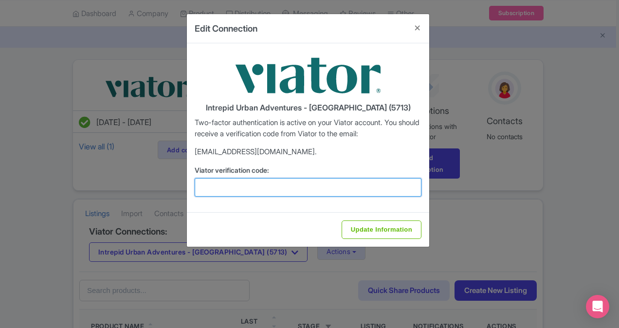
click at [226, 189] on input "Viator verification code:" at bounding box center [308, 187] width 227 height 19
paste input "192394"
type input "192394"
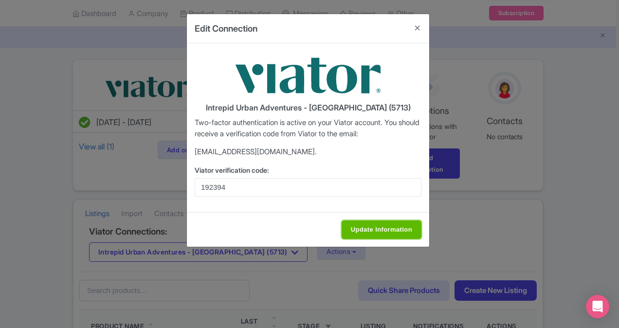
click at [372, 224] on input "Update Information" at bounding box center [382, 230] width 80 height 19
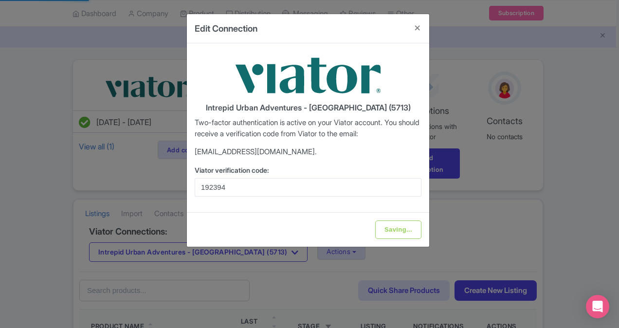
type input "Update Information"
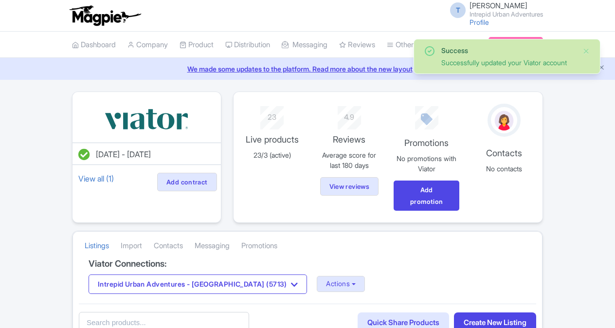
scroll to position [53, 0]
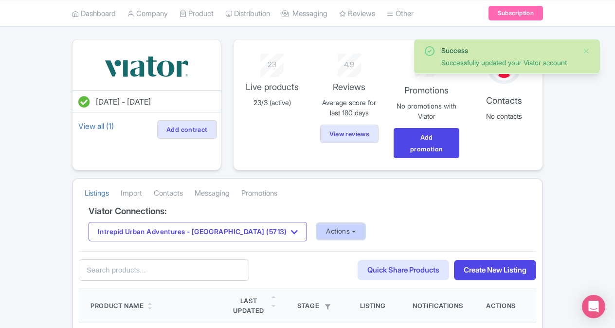
click at [317, 230] on button "Actions" at bounding box center [341, 231] width 48 height 16
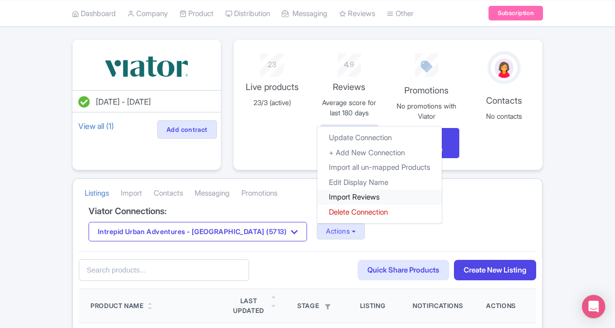
click at [338, 191] on link "Import Reviews" at bounding box center [379, 197] width 125 height 15
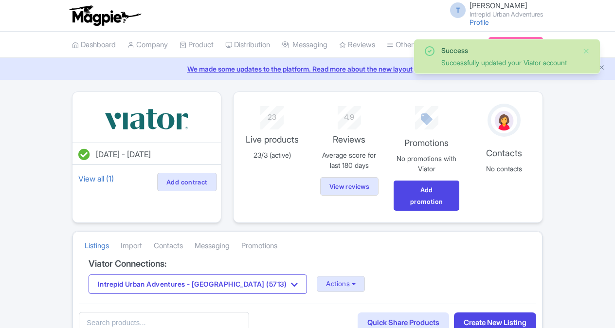
scroll to position [53, 0]
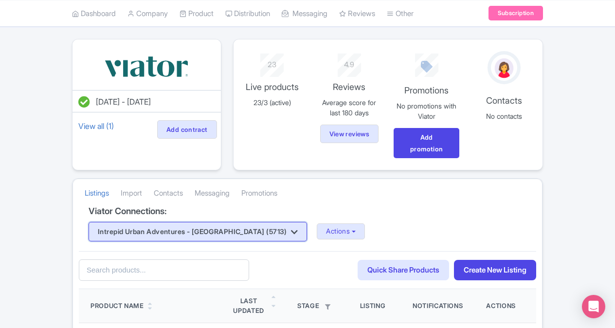
click at [150, 223] on button "Intrepid Urban Adventures - [GEOGRAPHIC_DATA] (5713)" at bounding box center [198, 231] width 219 height 19
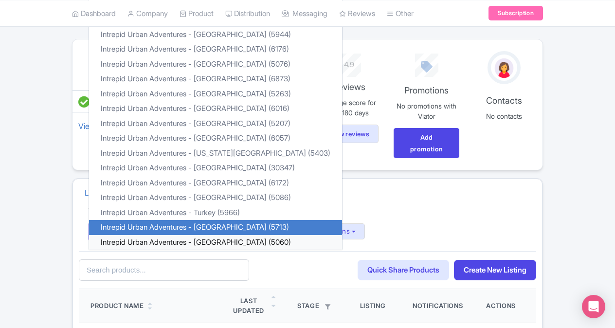
click at [182, 239] on link "Intrepid Urban Adventures - [GEOGRAPHIC_DATA] (5060)" at bounding box center [215, 242] width 253 height 15
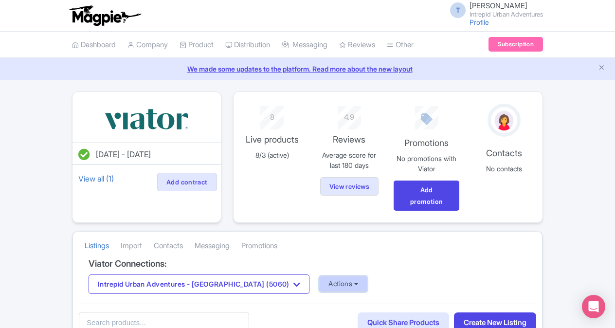
click at [319, 277] on button "Actions" at bounding box center [343, 284] width 48 height 16
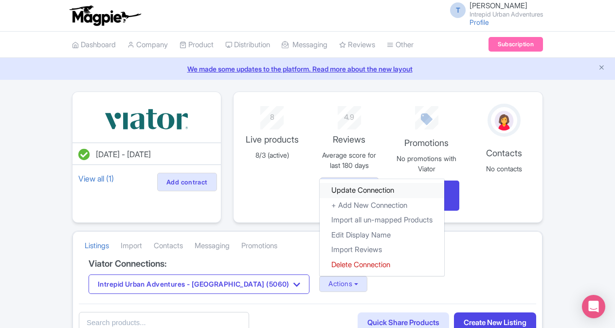
click at [332, 187] on link "Update Connection" at bounding box center [382, 190] width 125 height 15
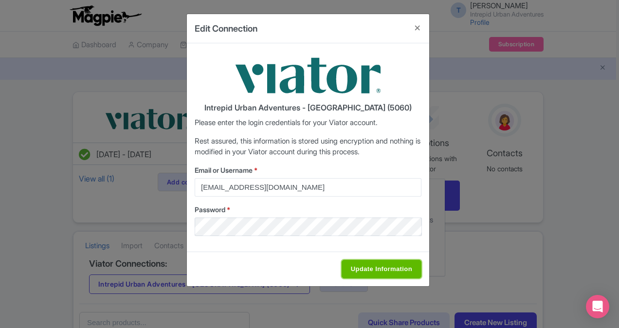
click at [359, 266] on input "Update Information" at bounding box center [382, 269] width 80 height 19
type input "Saving..."
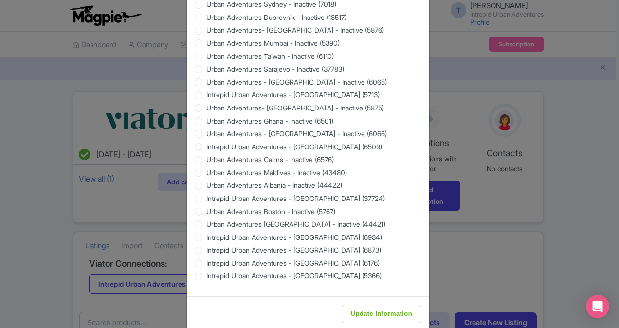
scroll to position [930, 0]
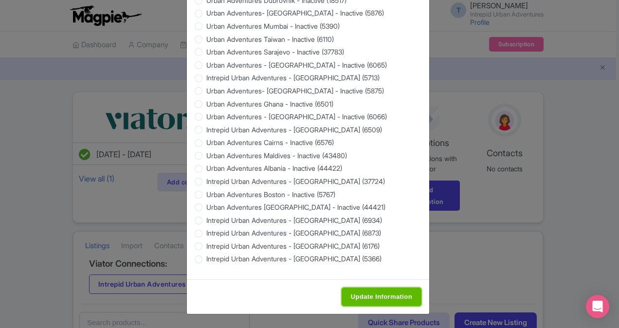
click at [365, 299] on input "Update Information" at bounding box center [382, 297] width 80 height 19
type input "Saving..."
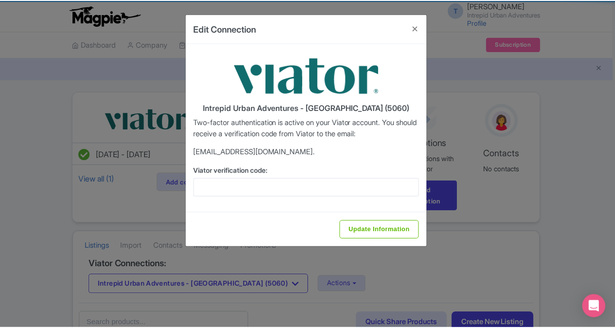
scroll to position [0, 0]
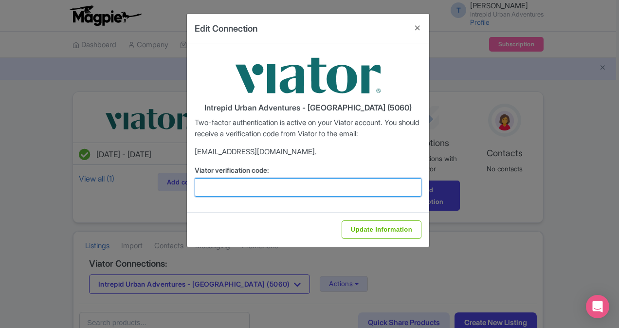
click at [288, 181] on input "Viator verification code:" at bounding box center [308, 187] width 227 height 19
paste input "843735"
type input "843735"
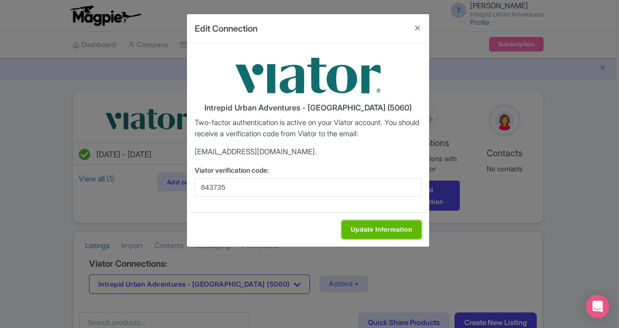
click at [357, 223] on input "Update Information" at bounding box center [382, 230] width 80 height 19
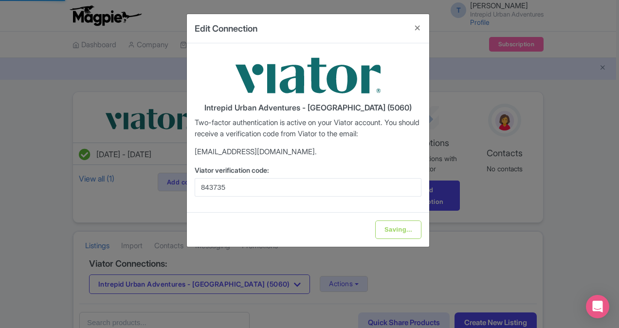
type input "Update Information"
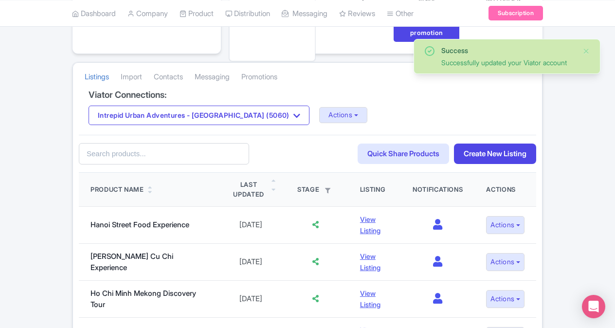
scroll to position [169, 0]
click at [319, 116] on button "Actions" at bounding box center [343, 115] width 48 height 16
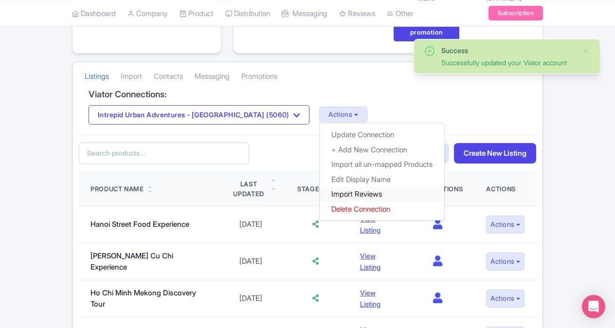
click at [321, 190] on link "Import Reviews" at bounding box center [382, 194] width 125 height 15
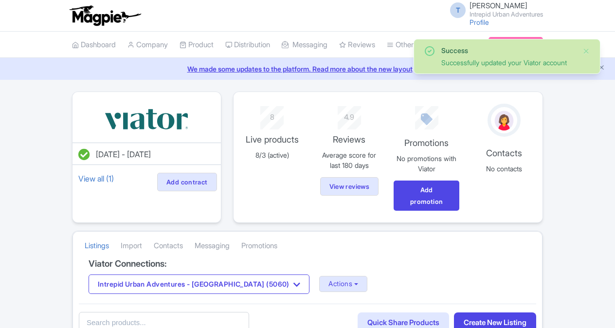
scroll to position [169, 0]
